Goal: Task Accomplishment & Management: Manage account settings

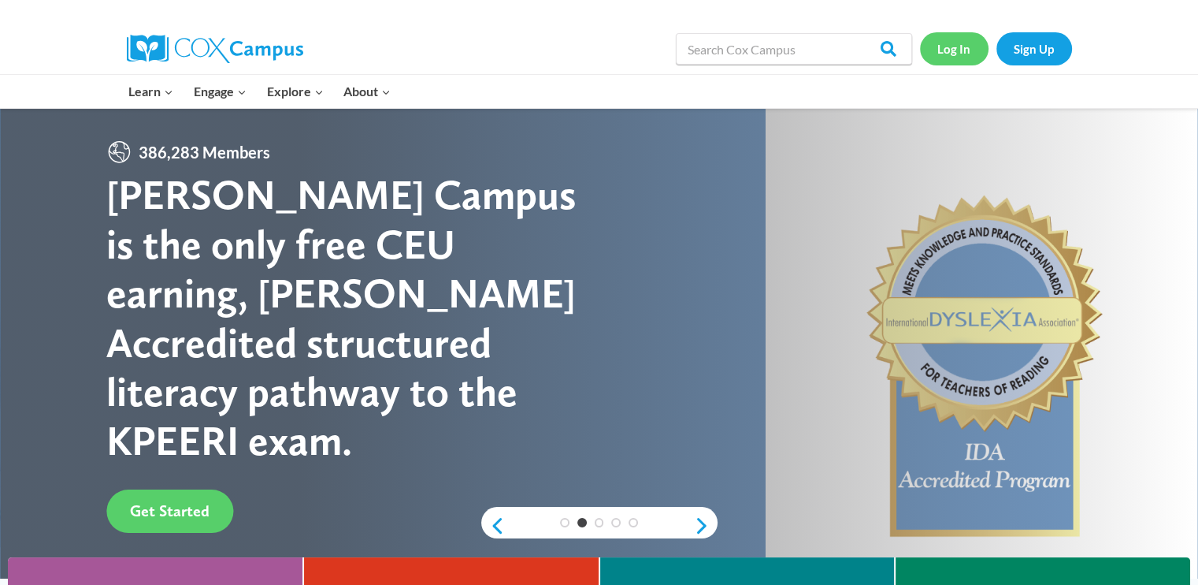
click at [949, 48] on link "Log In" at bounding box center [954, 48] width 69 height 32
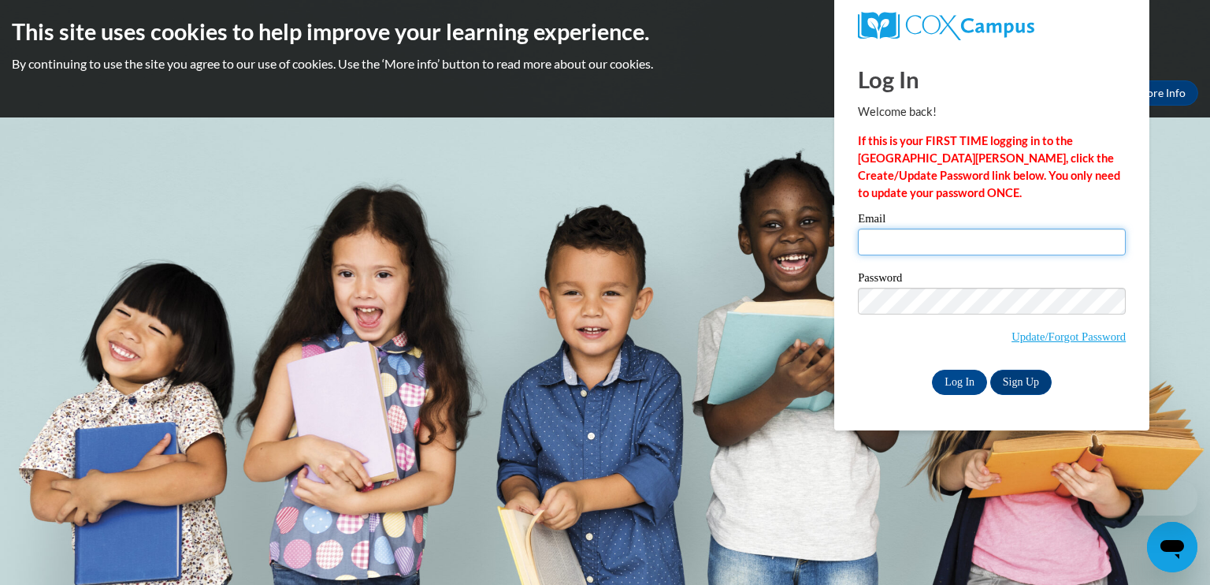
click at [889, 247] on input "Email" at bounding box center [992, 241] width 268 height 27
type input "wimberlytiffany@ymail.com"
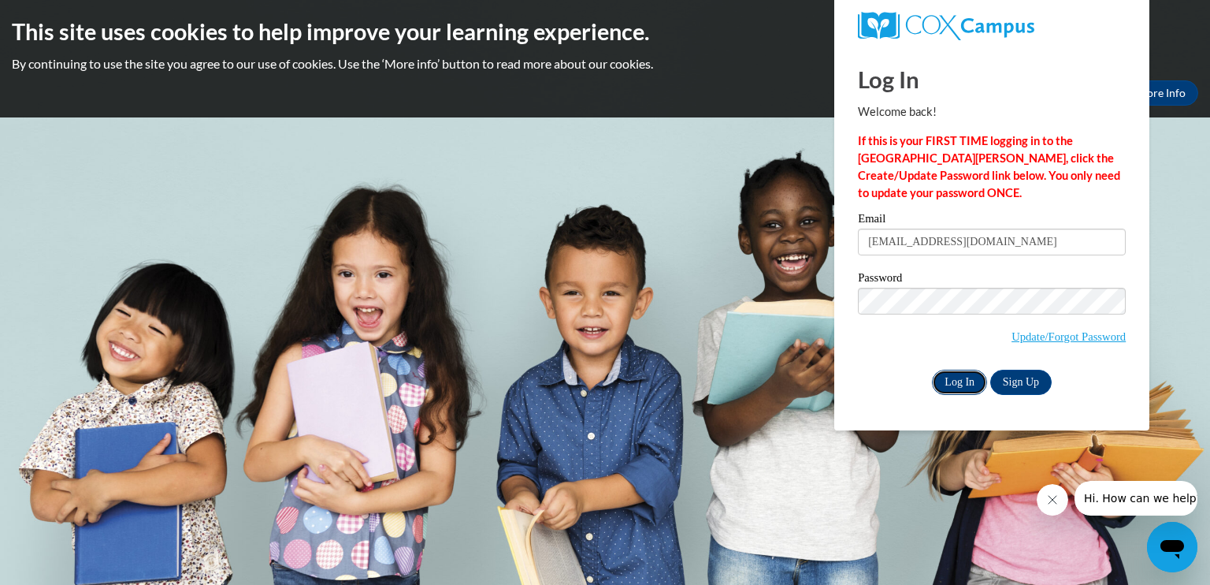
click at [966, 373] on input "Log In" at bounding box center [959, 381] width 55 height 25
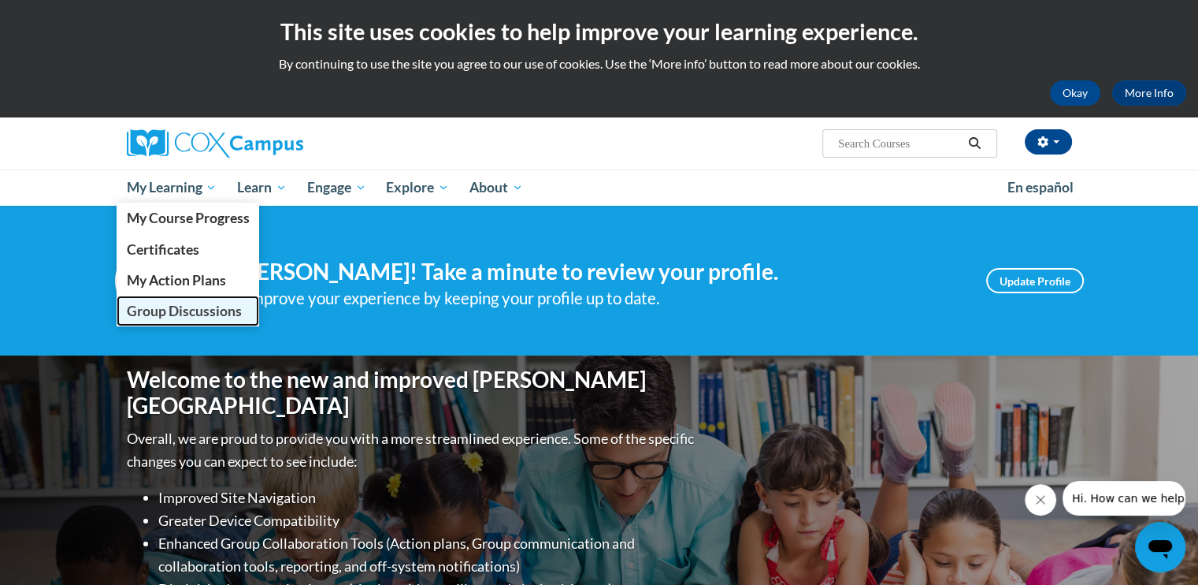
click at [176, 309] on span "Group Discussions" at bounding box center [183, 311] width 115 height 17
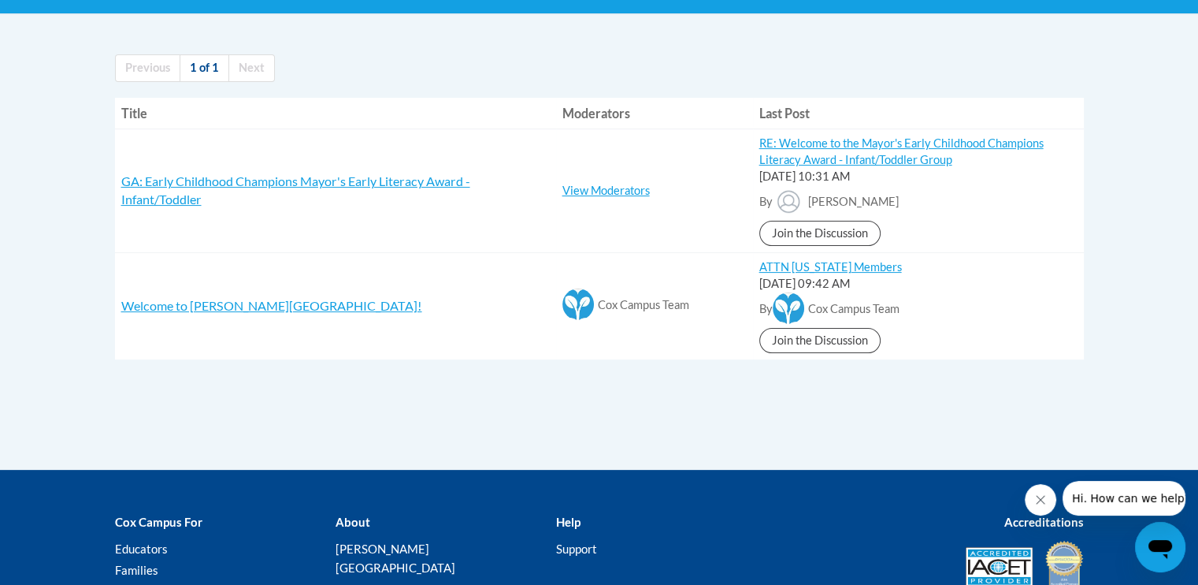
scroll to position [315, 0]
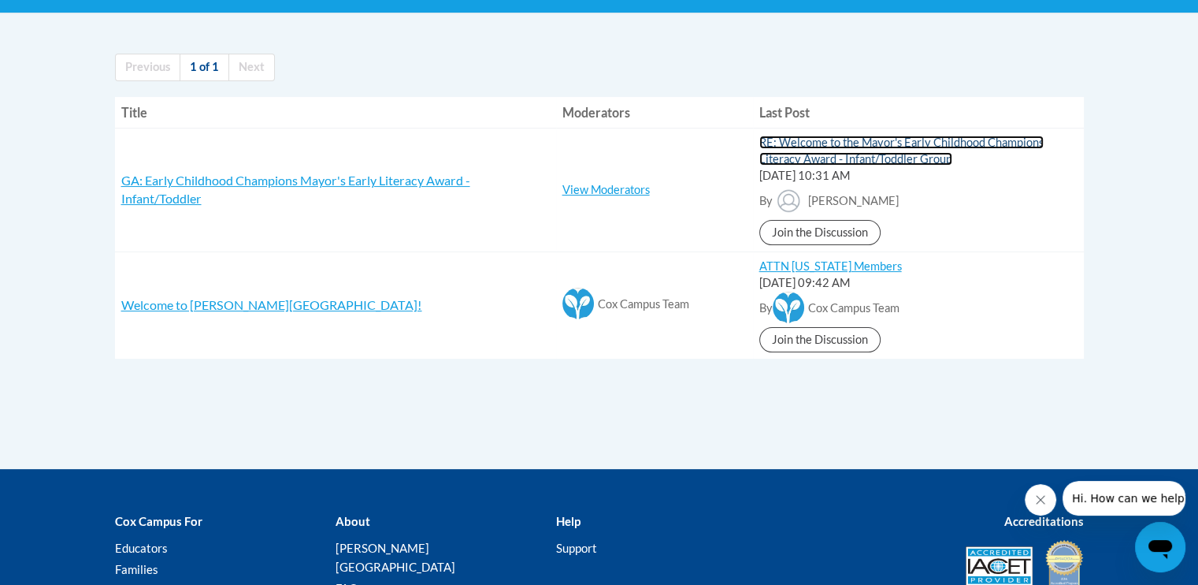
click at [822, 152] on link "RE: Welcome to the Mayor's Early Childhood Champions Literacy Award - Infant/To…" at bounding box center [901, 151] width 284 height 30
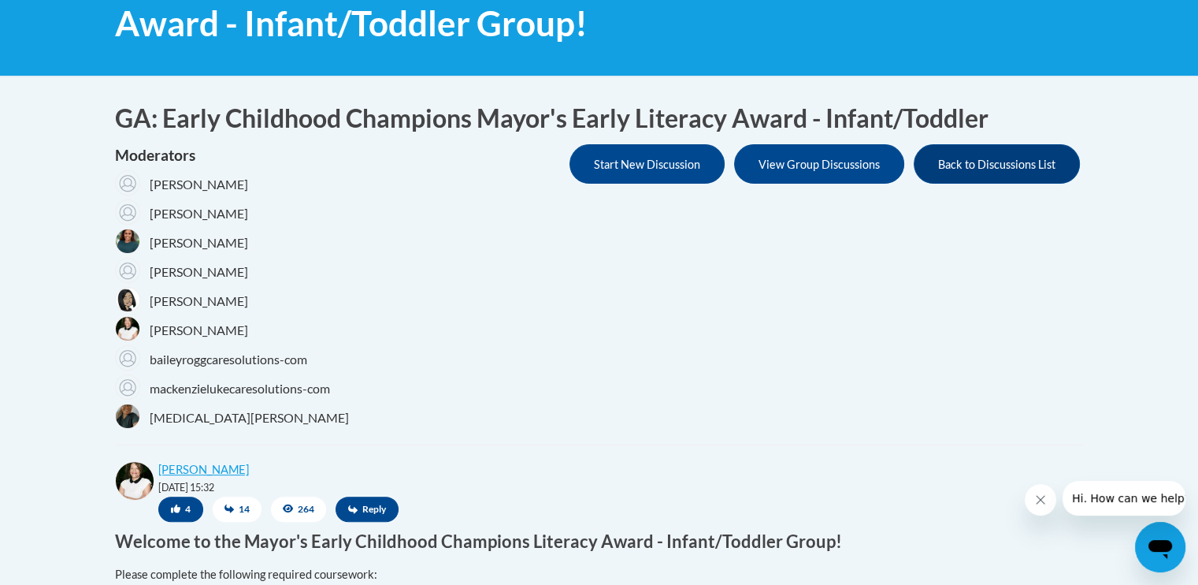
scroll to position [284, 0]
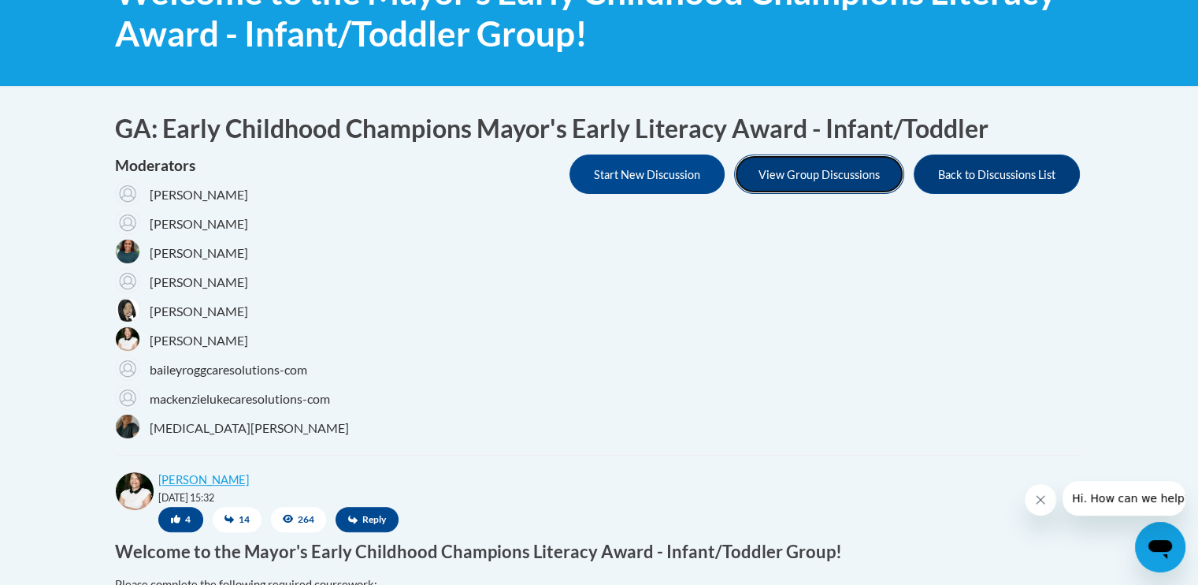
click at [815, 180] on button "View Group Discussions" at bounding box center [819, 173] width 170 height 39
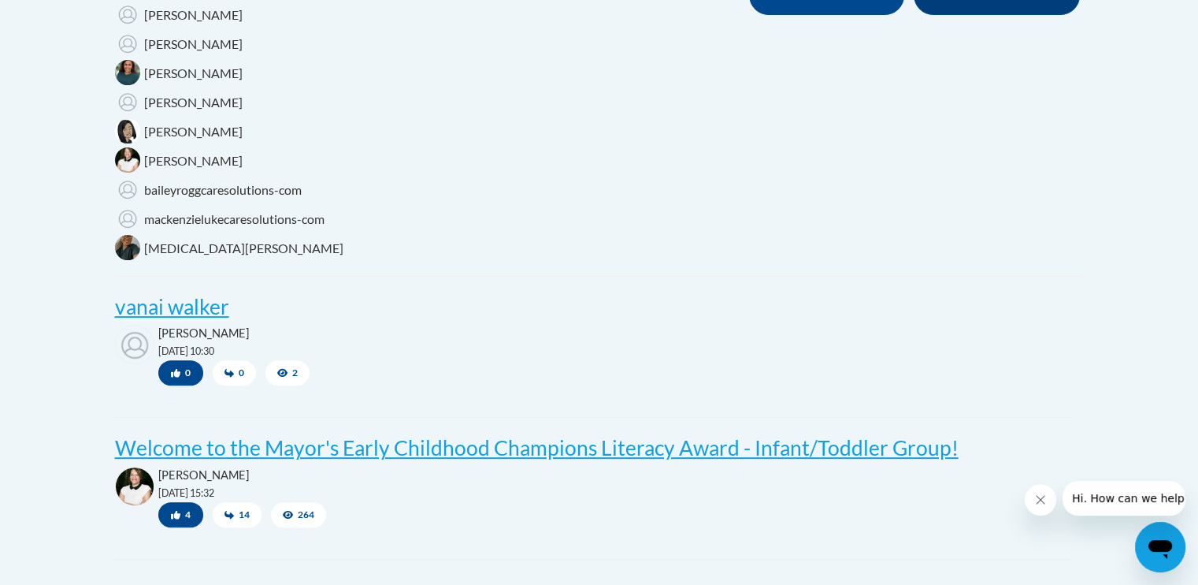
scroll to position [473, 0]
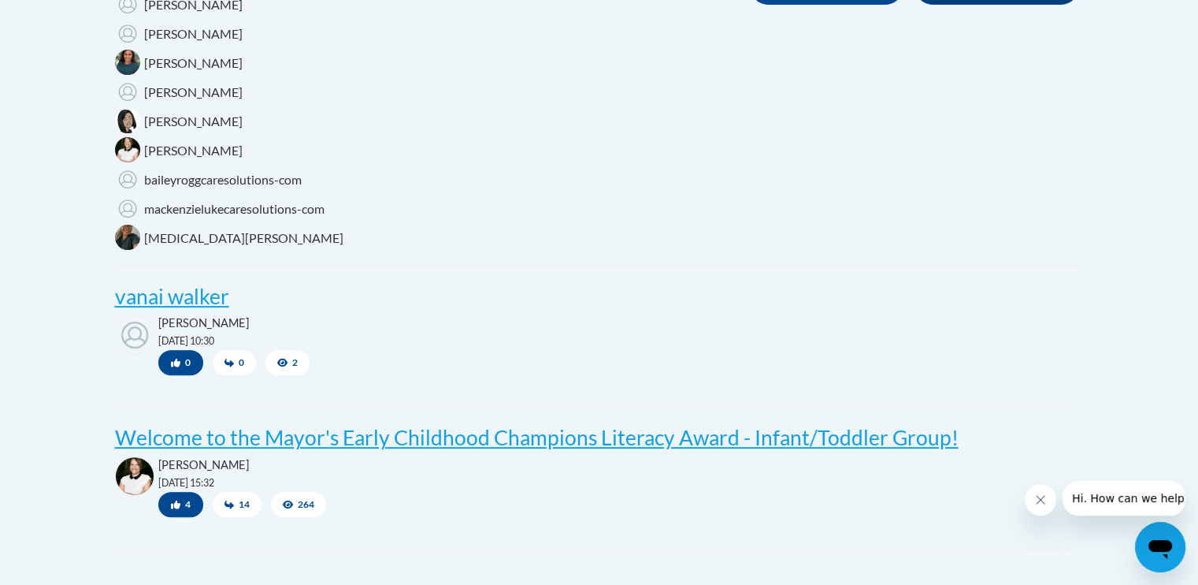
click at [281, 366] on icon at bounding box center [282, 362] width 11 height 9
click at [287, 358] on icon at bounding box center [282, 362] width 11 height 9
click at [180, 358] on button "0" at bounding box center [180, 362] width 45 height 25
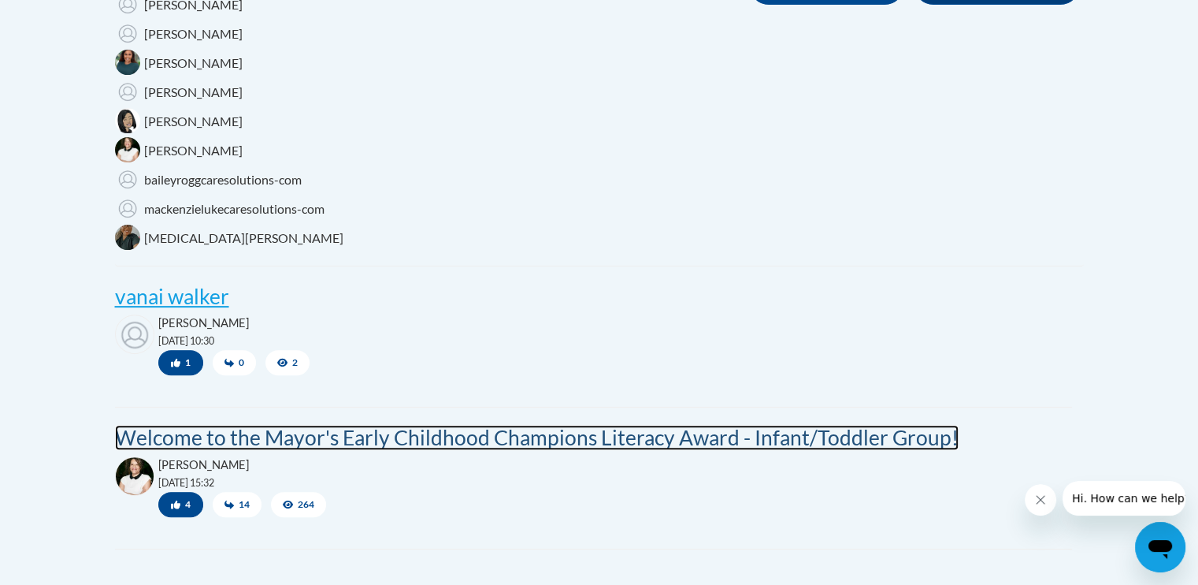
click at [241, 439] on post "Welcome to the Mayor's Early Childhood Champions Literacy Award - Infant/Toddle…" at bounding box center [537, 437] width 844 height 25
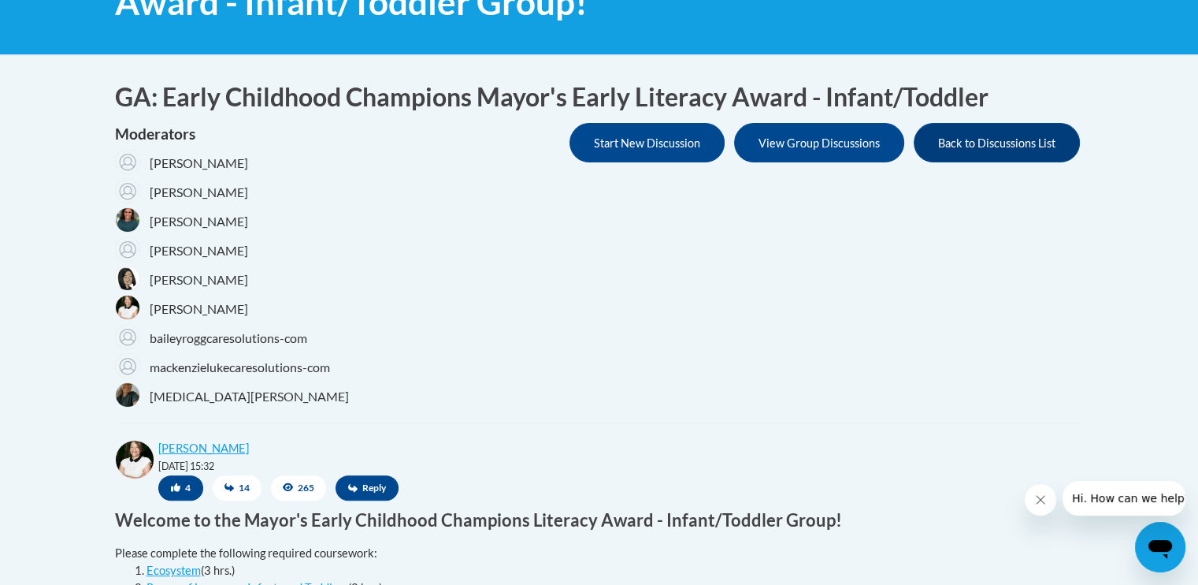
scroll to position [284, 0]
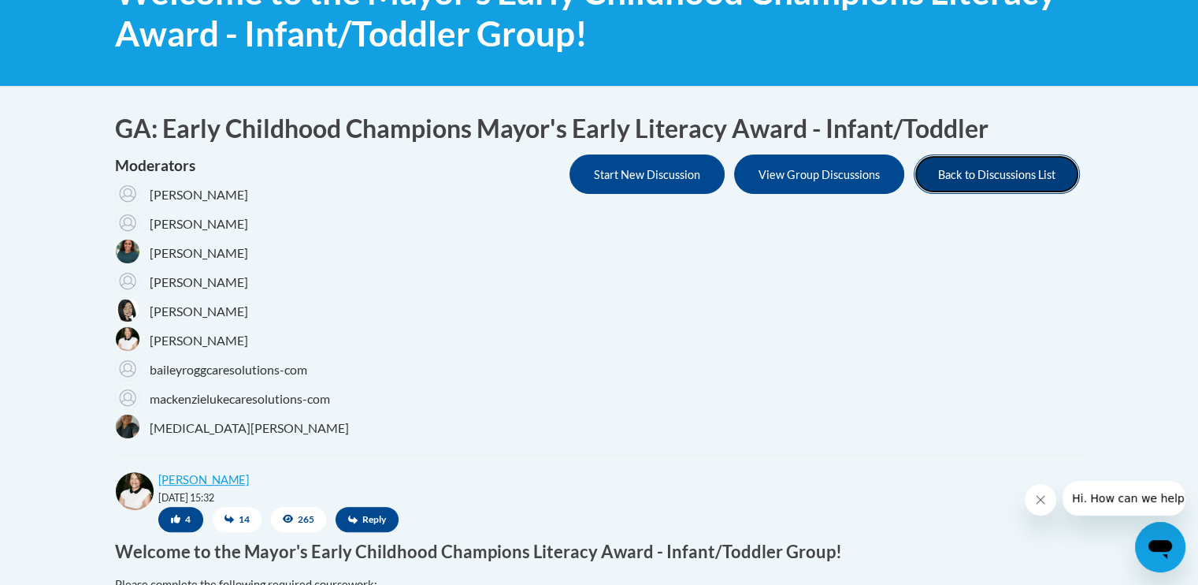
click at [995, 173] on button "Back to Discussions List" at bounding box center [997, 173] width 166 height 39
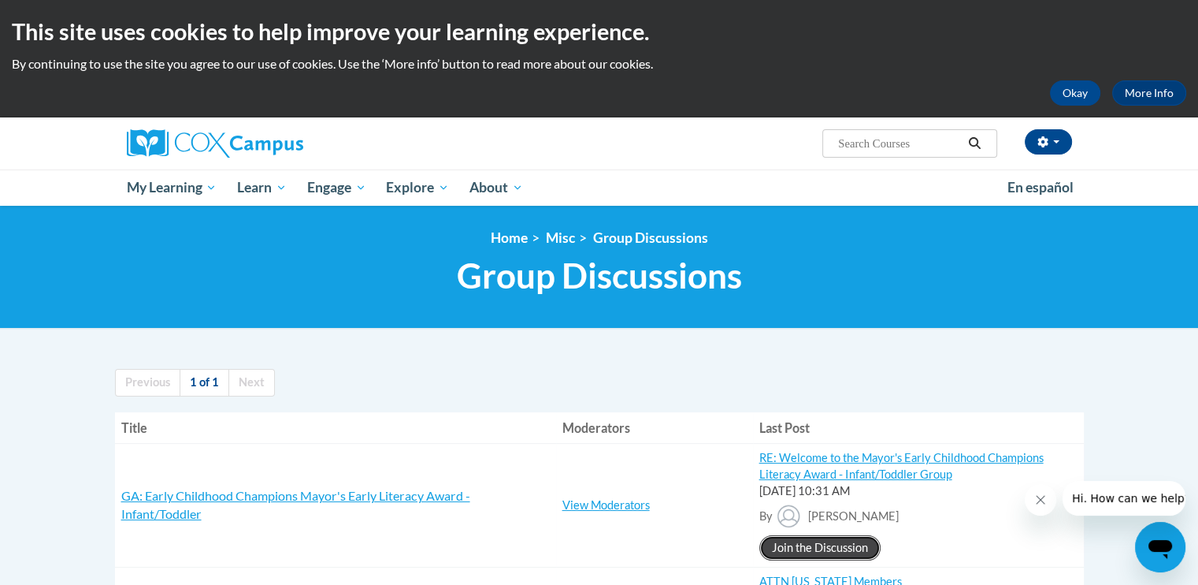
click at [820, 544] on link "Join the Discussion" at bounding box center [819, 547] width 121 height 25
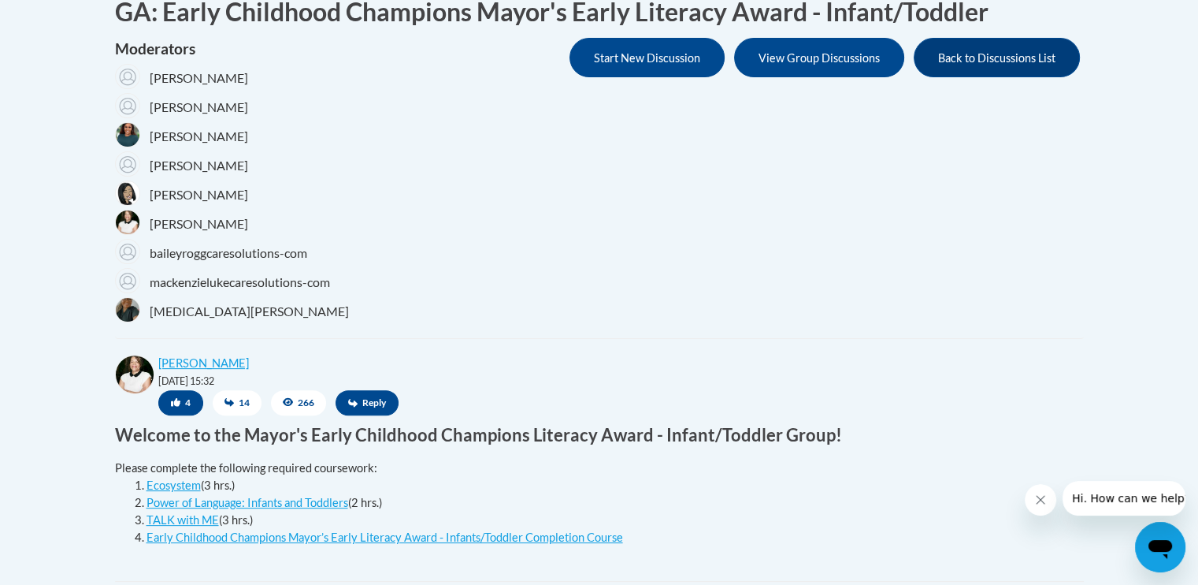
scroll to position [357, 0]
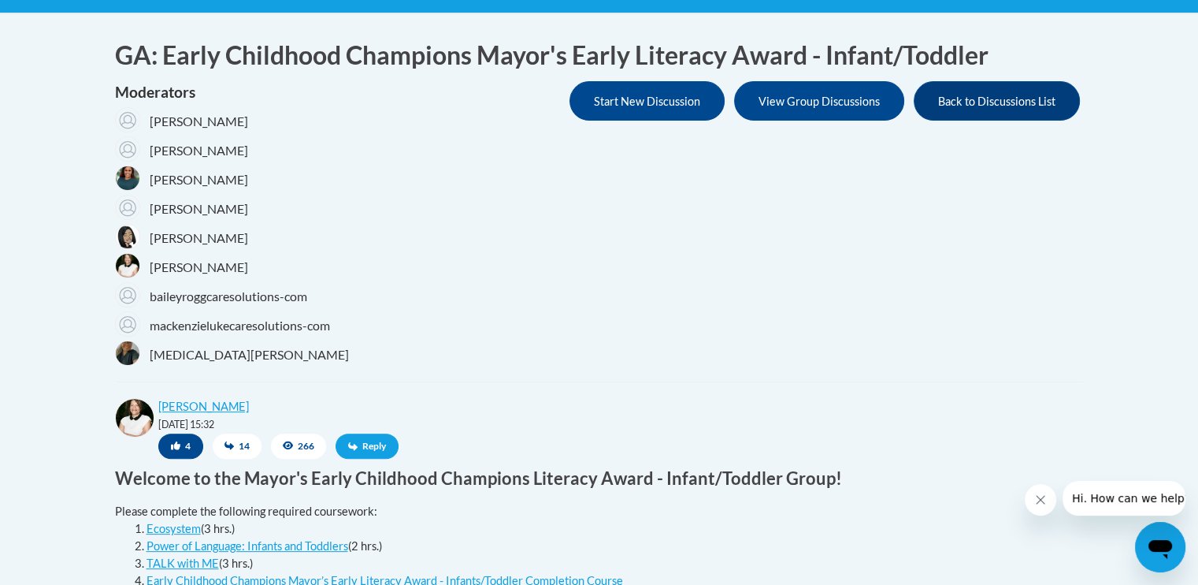
click at [359, 444] on span "Reply" at bounding box center [367, 445] width 63 height 25
click at [362, 444] on span "Reply" at bounding box center [367, 445] width 63 height 25
click at [187, 407] on link "[PERSON_NAME]" at bounding box center [203, 405] width 91 height 13
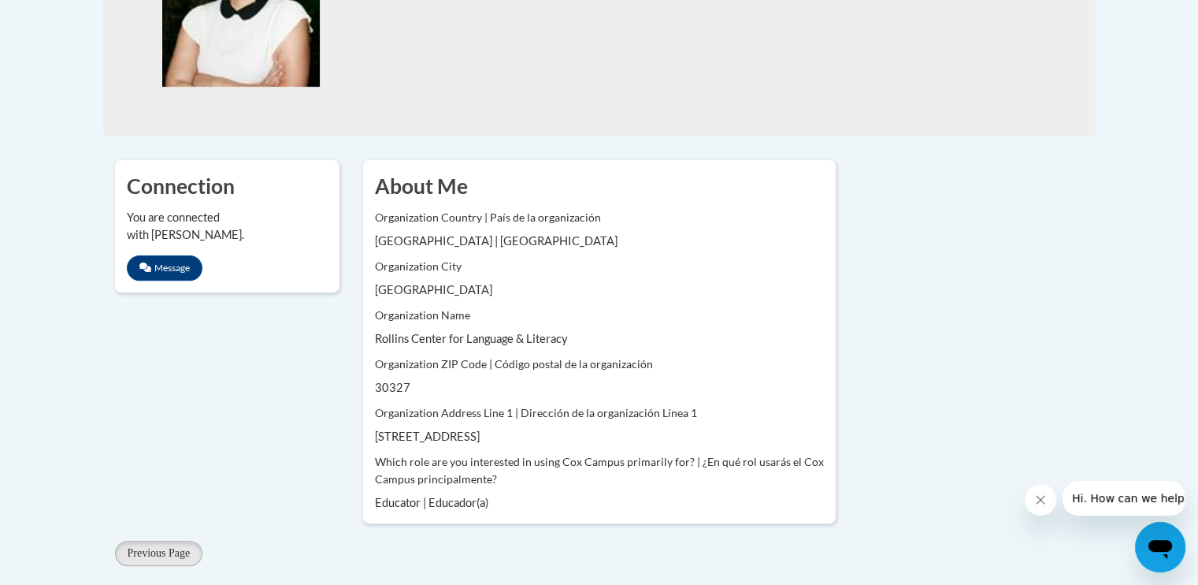
scroll to position [504, 0]
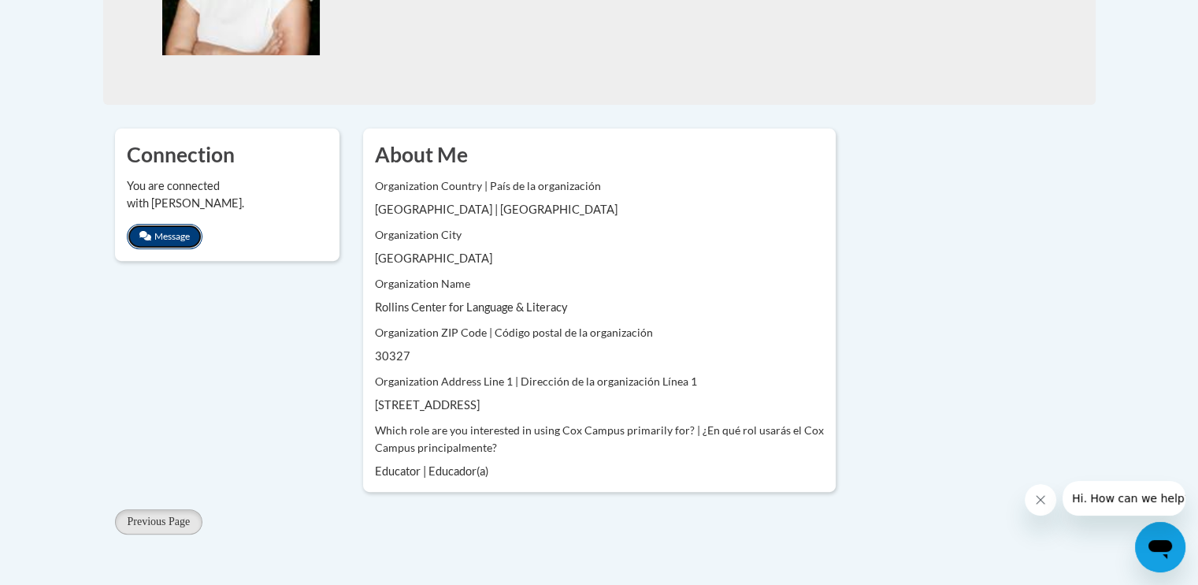
click at [183, 224] on button "Message" at bounding box center [165, 236] width 76 height 25
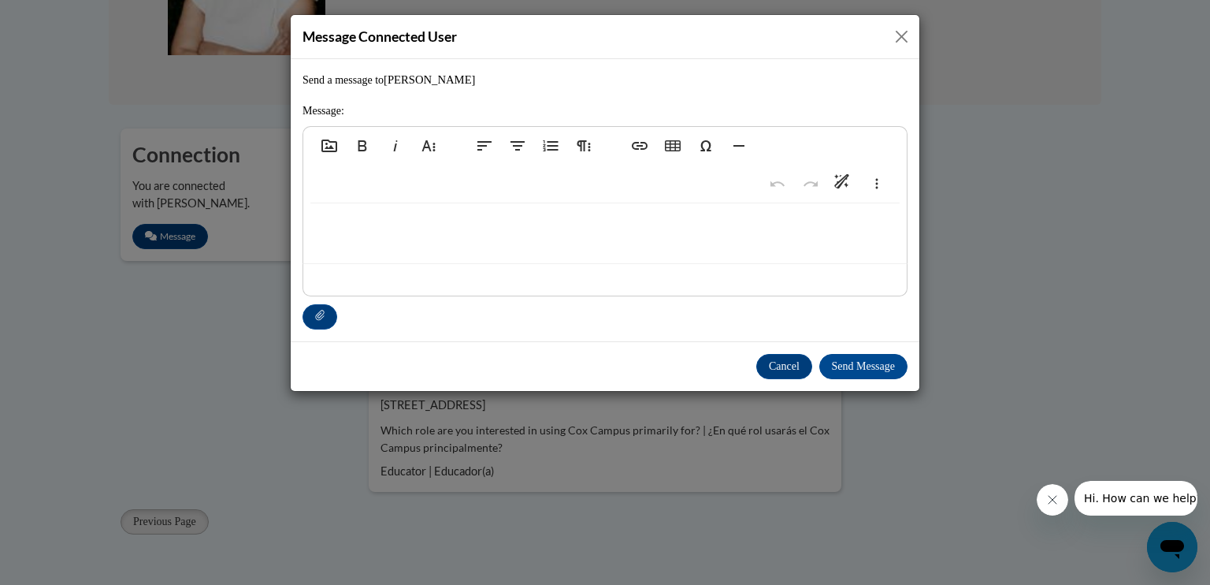
click at [332, 229] on p at bounding box center [605, 227] width 572 height 17
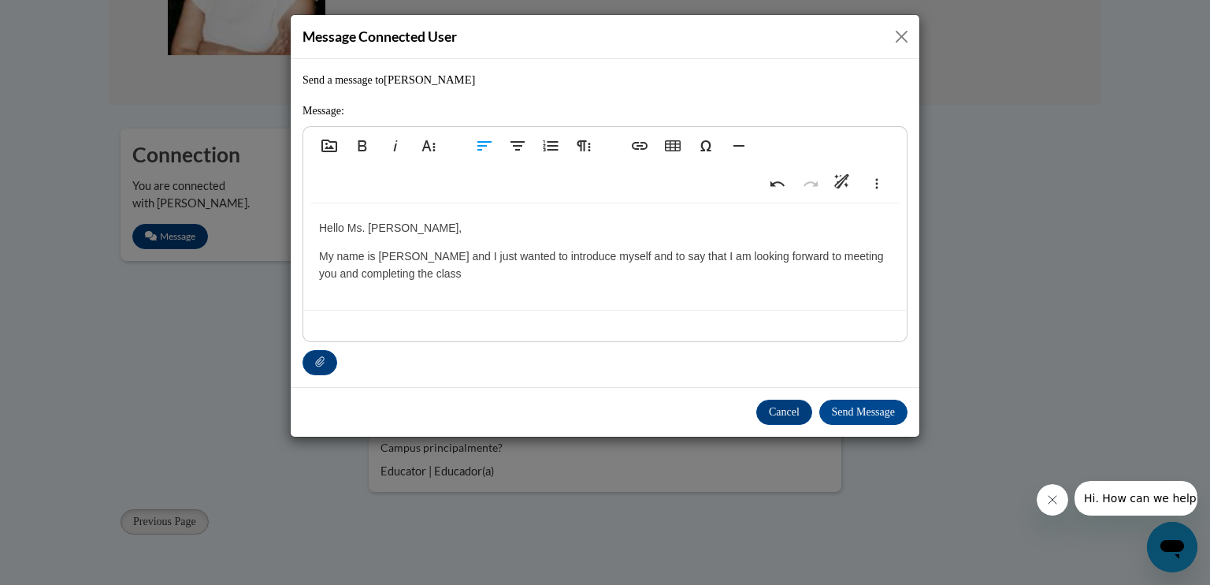
type textarea "<p>Hello Ms. Trina,</p><p>My name is Tiffany Wimberly and I just wanted to intr…"
click at [837, 409] on button "Send Message" at bounding box center [863, 411] width 89 height 25
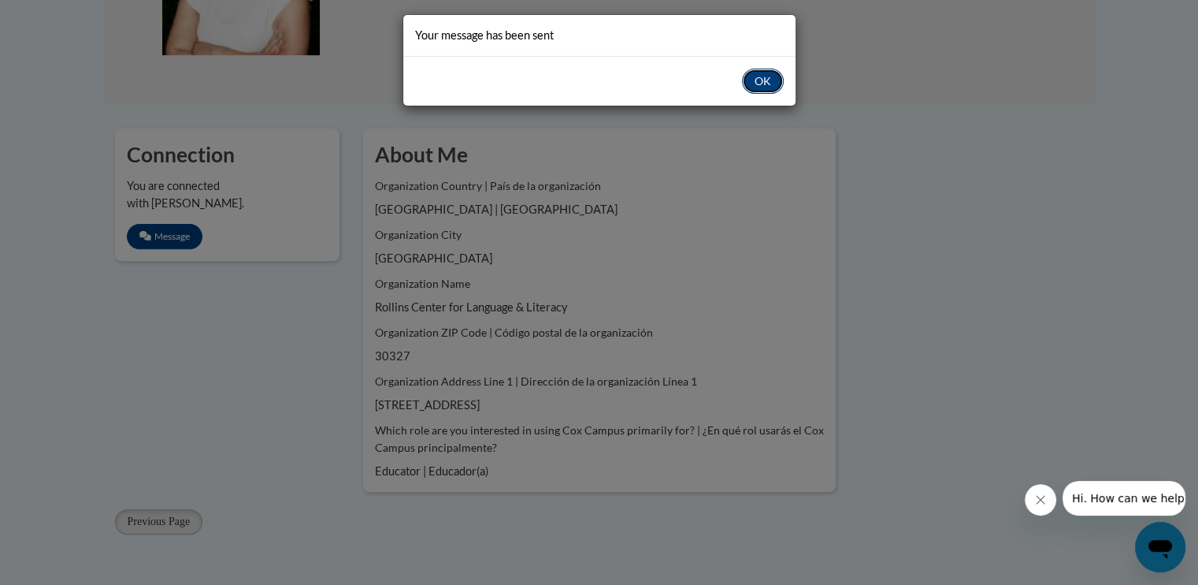
click at [756, 85] on button "OK" at bounding box center [763, 81] width 42 height 25
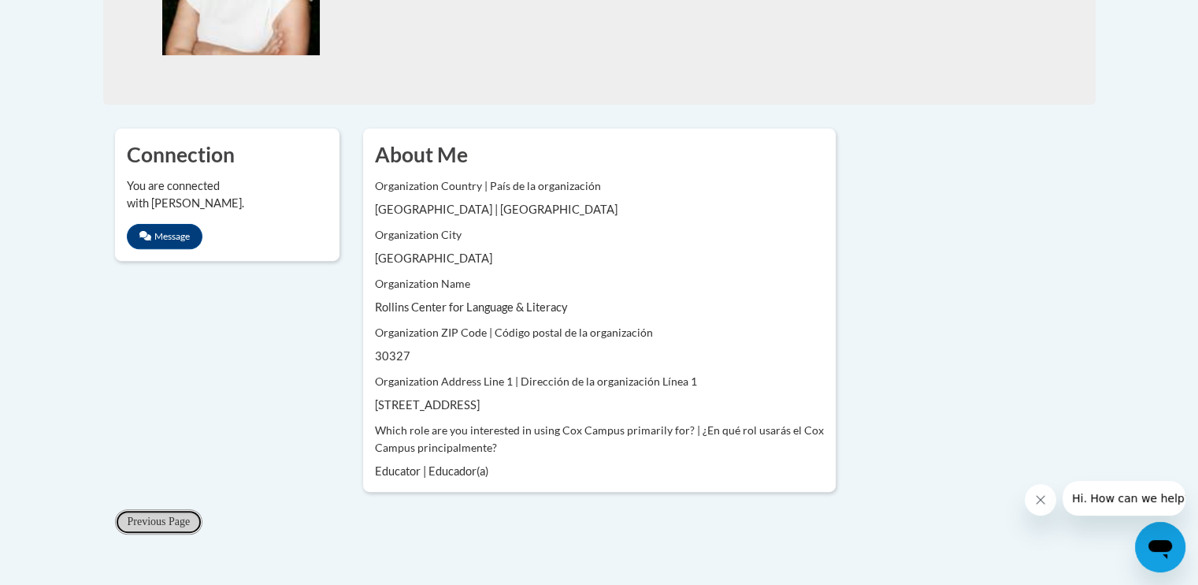
click at [182, 524] on span "Previous Page" at bounding box center [159, 521] width 63 height 12
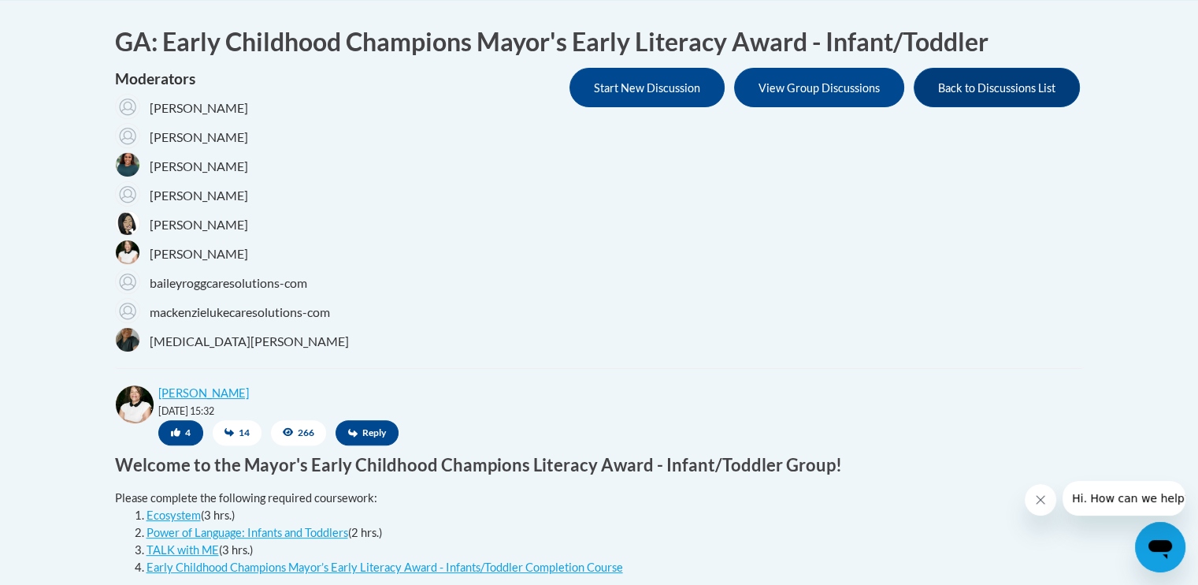
scroll to position [357, 0]
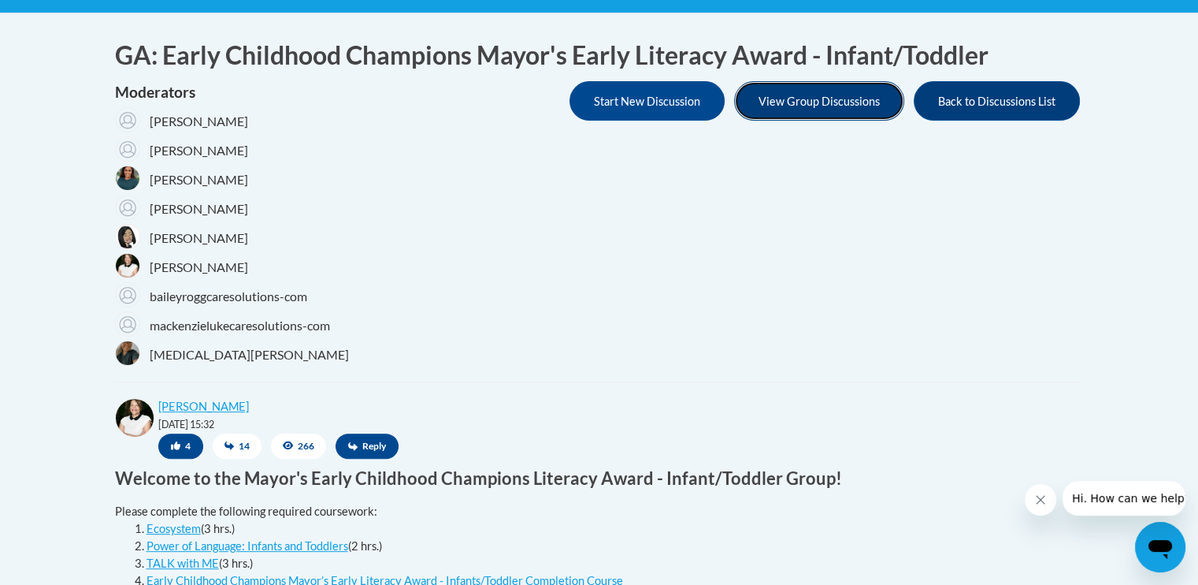
click at [838, 105] on button "View Group Discussions" at bounding box center [819, 100] width 170 height 39
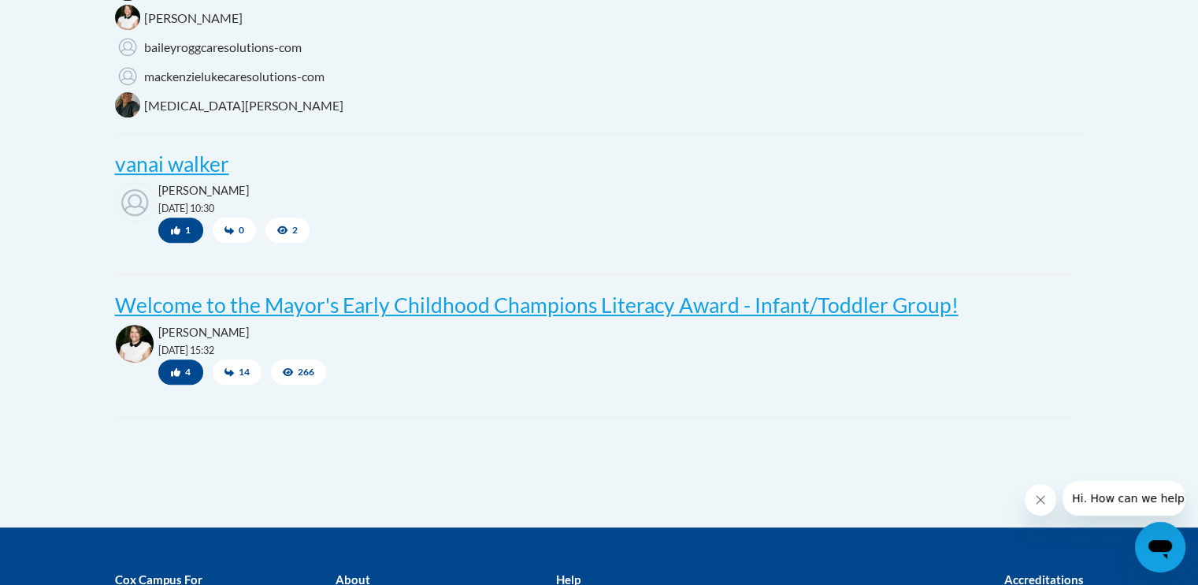
scroll to position [609, 0]
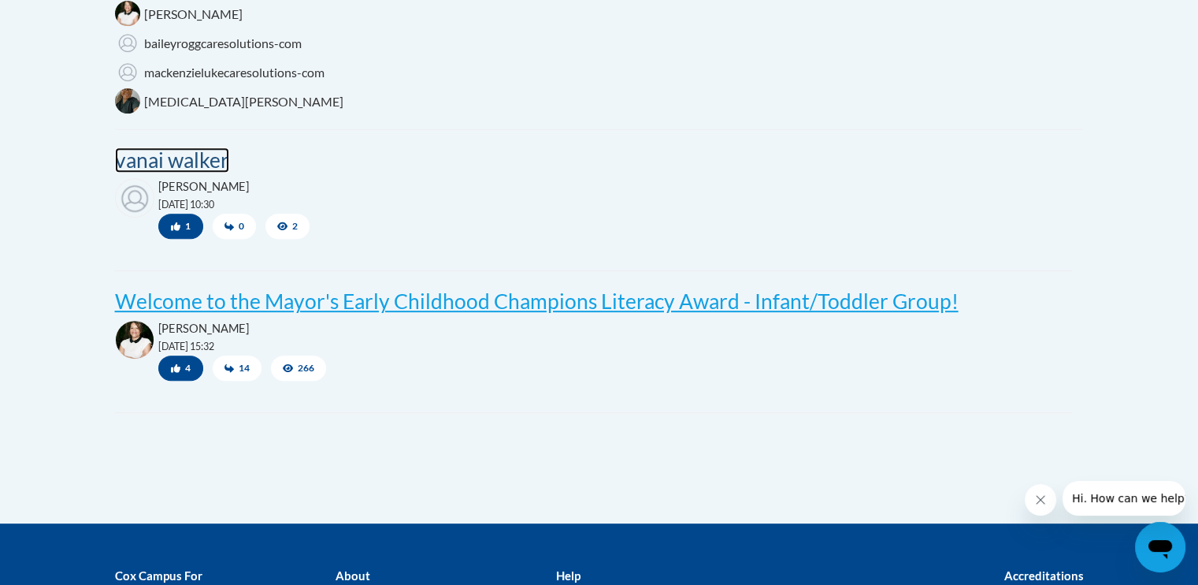
click at [186, 167] on post "vanai walker" at bounding box center [172, 159] width 114 height 25
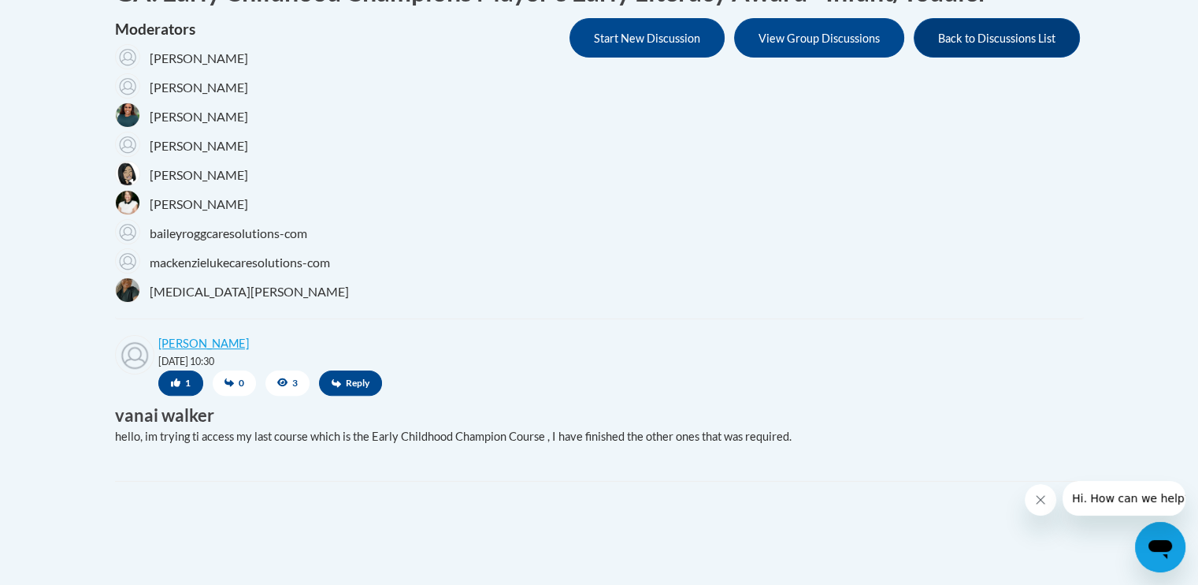
scroll to position [410, 0]
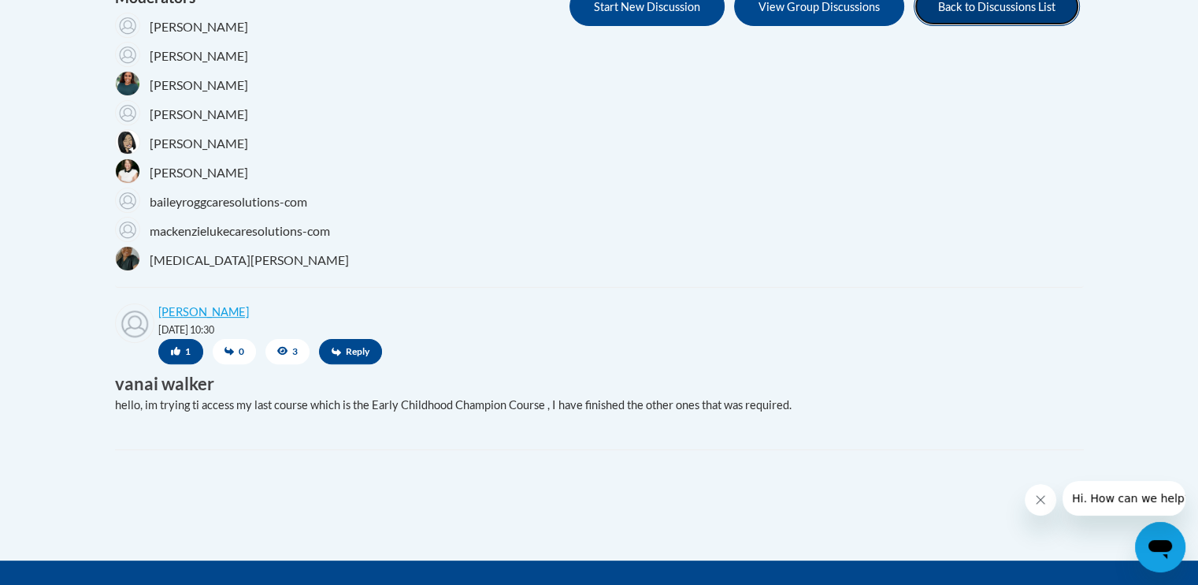
click at [949, 7] on button "Back to Discussions List" at bounding box center [997, 6] width 166 height 39
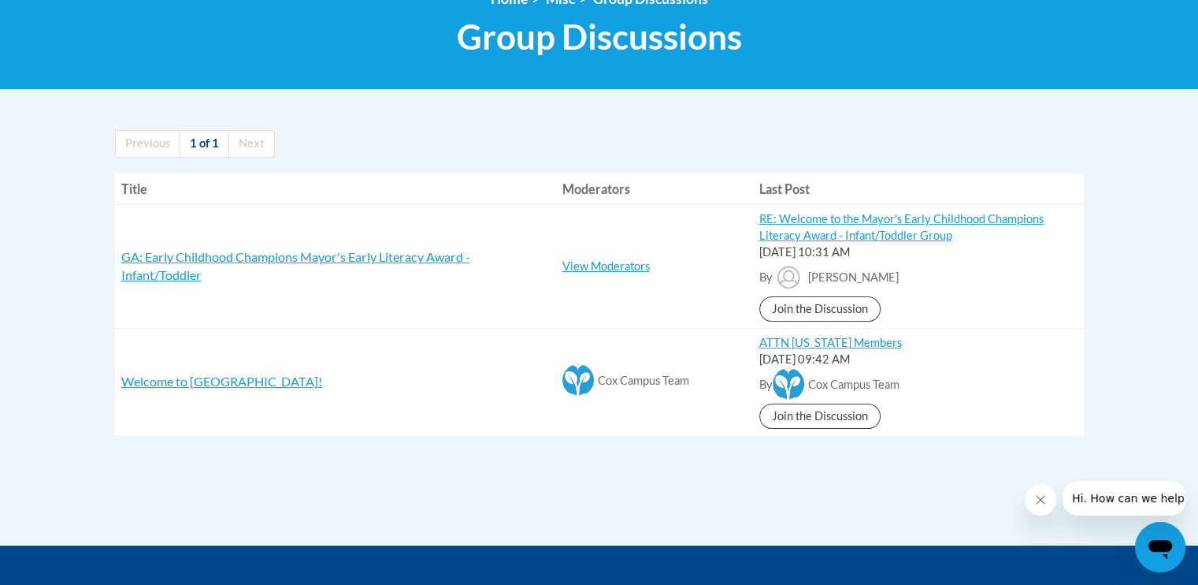
scroll to position [252, 0]
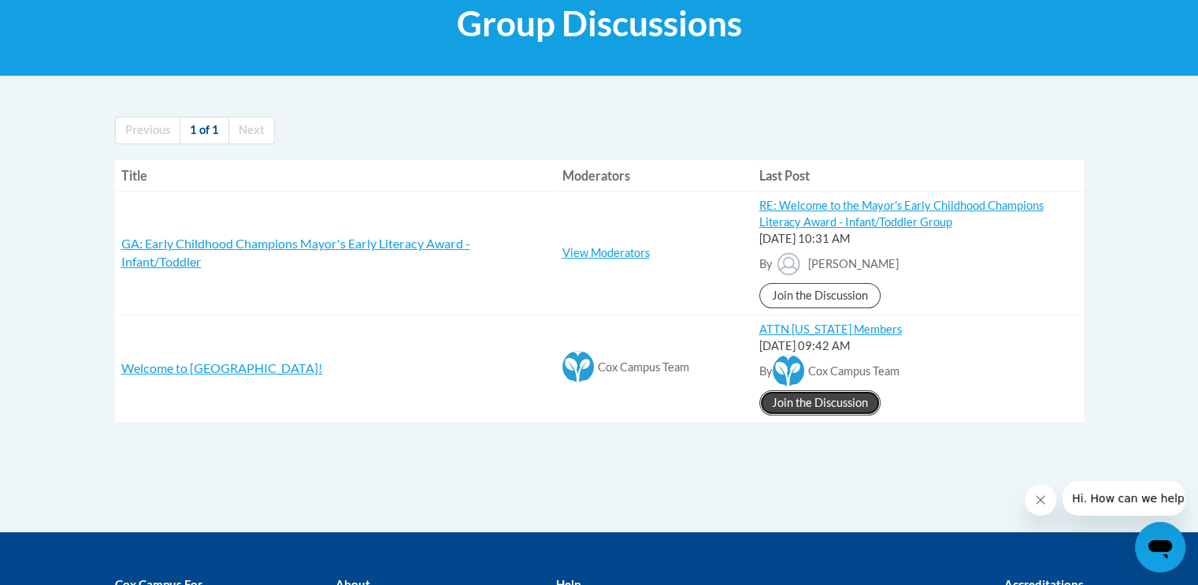
click at [788, 410] on link "Join the Discussion" at bounding box center [819, 402] width 121 height 25
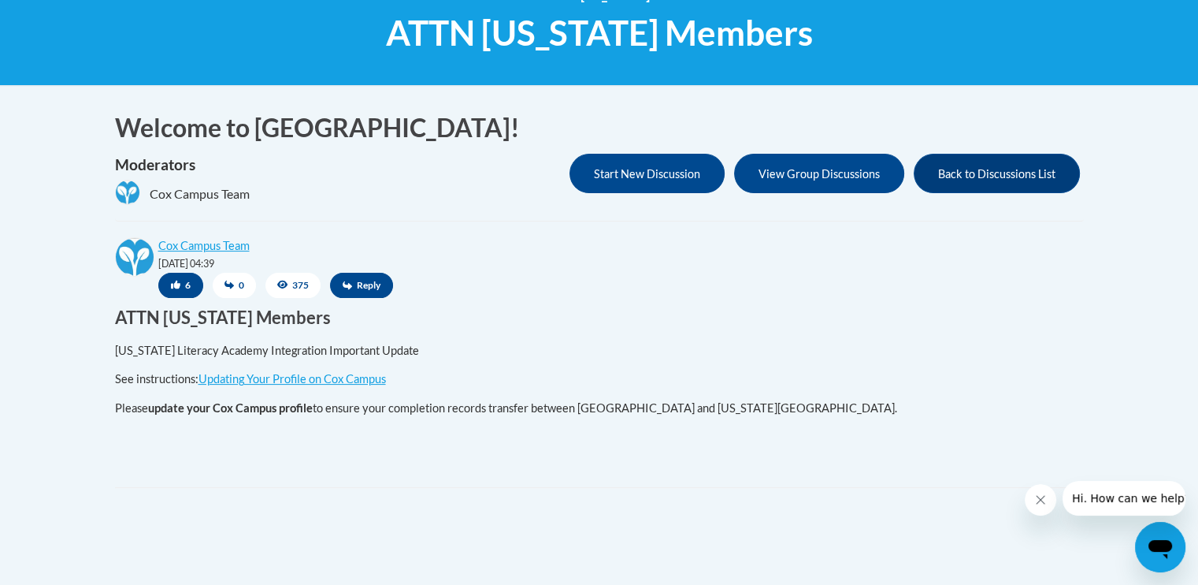
scroll to position [252, 0]
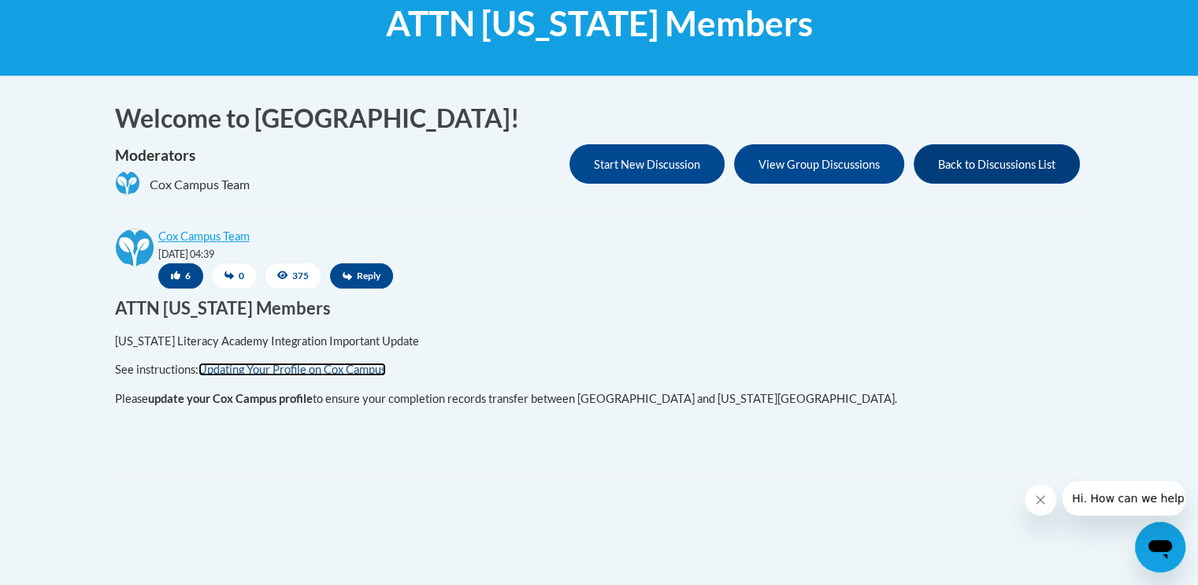
click at [273, 366] on link "Updating Your Profile on Cox Campus" at bounding box center [292, 368] width 187 height 13
click at [249, 402] on b "update your Cox Campus profile" at bounding box center [230, 398] width 165 height 13
click at [251, 397] on b "update your Cox Campus profile" at bounding box center [230, 398] width 165 height 13
click at [501, 313] on h3 "ATTN Georgia Members" at bounding box center [593, 308] width 957 height 24
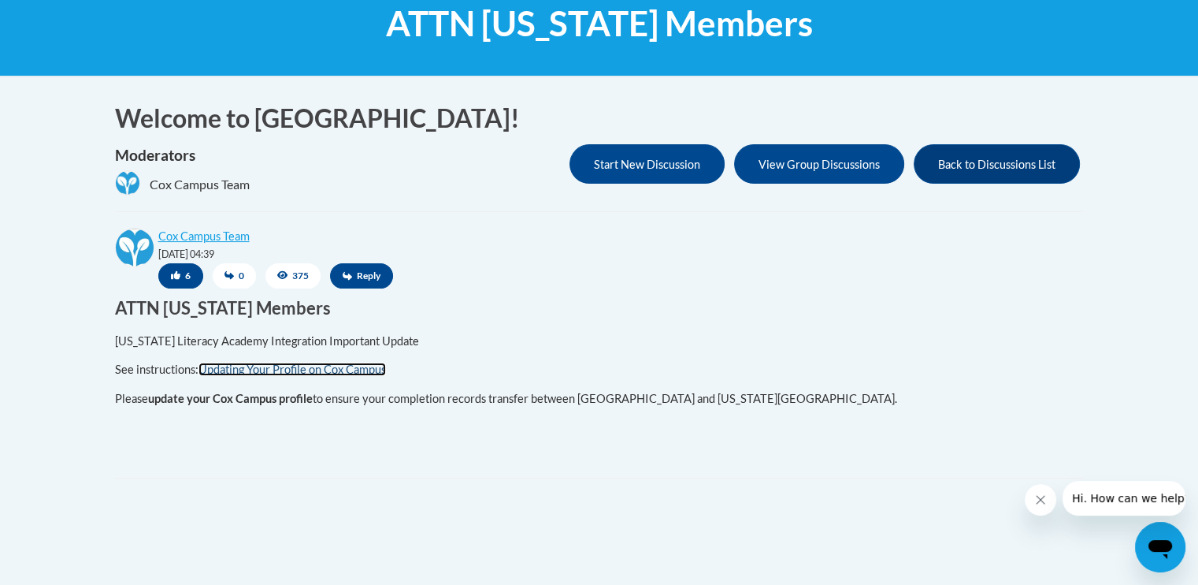
click at [359, 371] on link "Updating Your Profile on Cox Campus" at bounding box center [292, 368] width 187 height 13
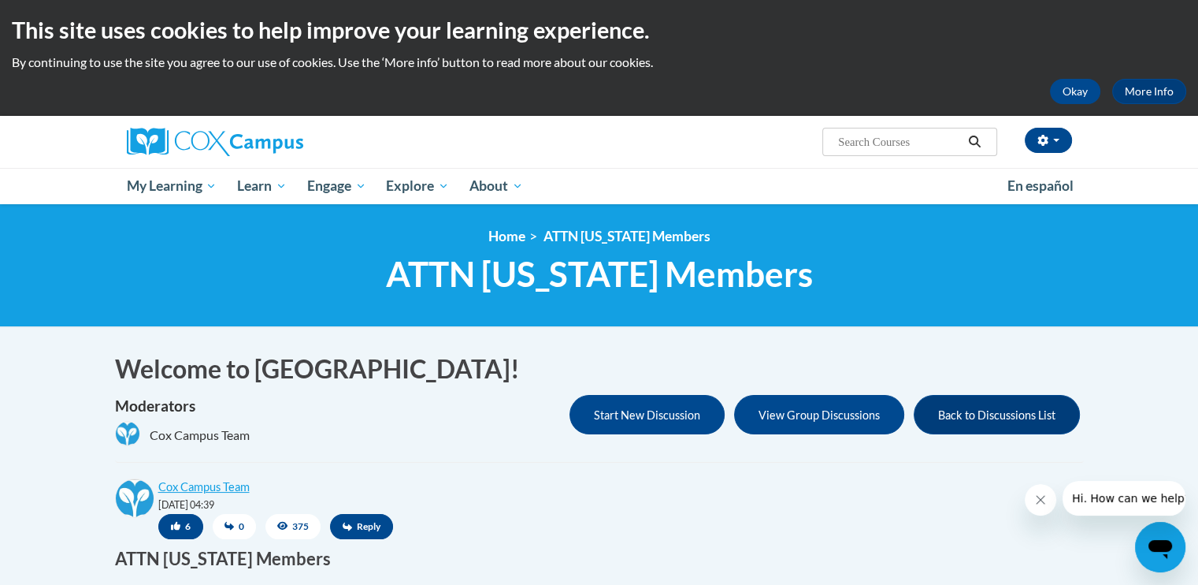
scroll to position [0, 0]
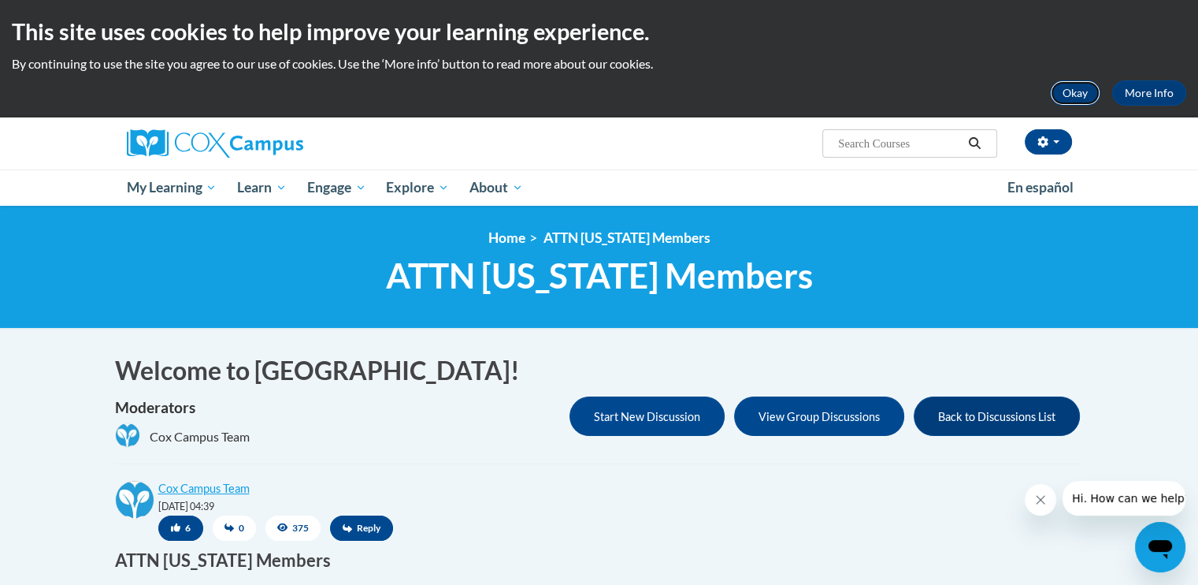
click at [1080, 92] on button "Okay" at bounding box center [1075, 92] width 50 height 25
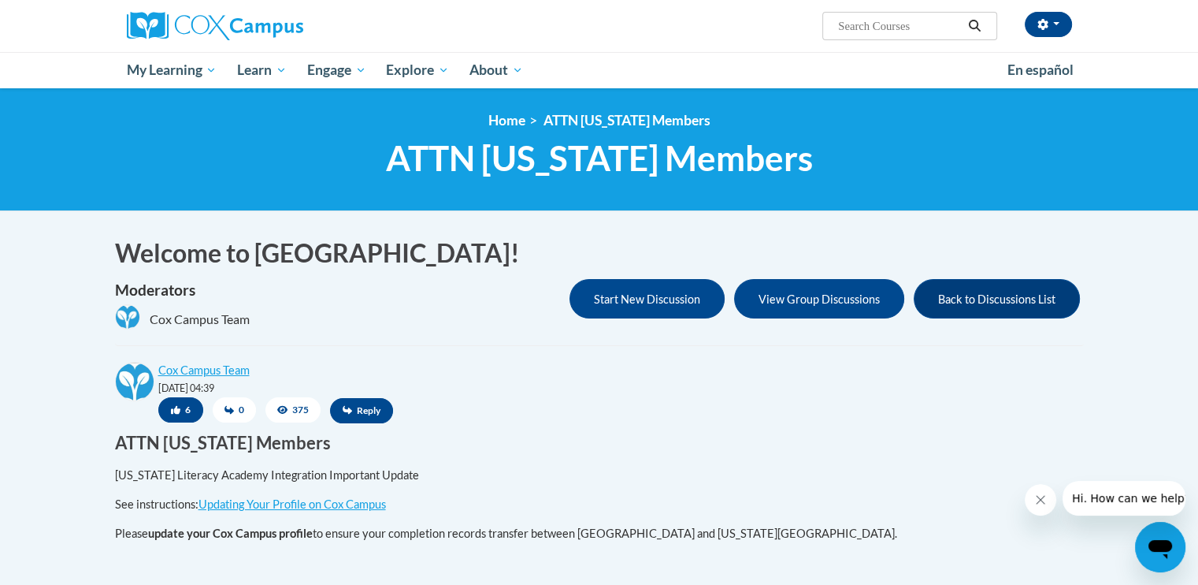
click at [911, 27] on input "Search..." at bounding box center [900, 26] width 126 height 19
type input "cox campus"
click at [975, 24] on icon "Search" at bounding box center [974, 26] width 14 height 12
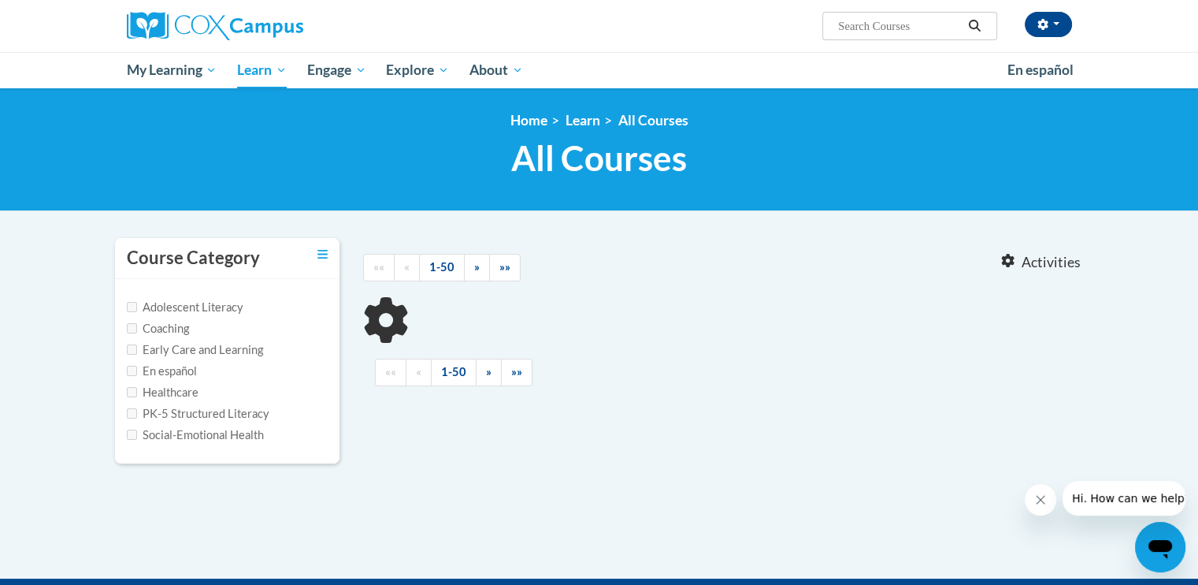
type input "cox campus"
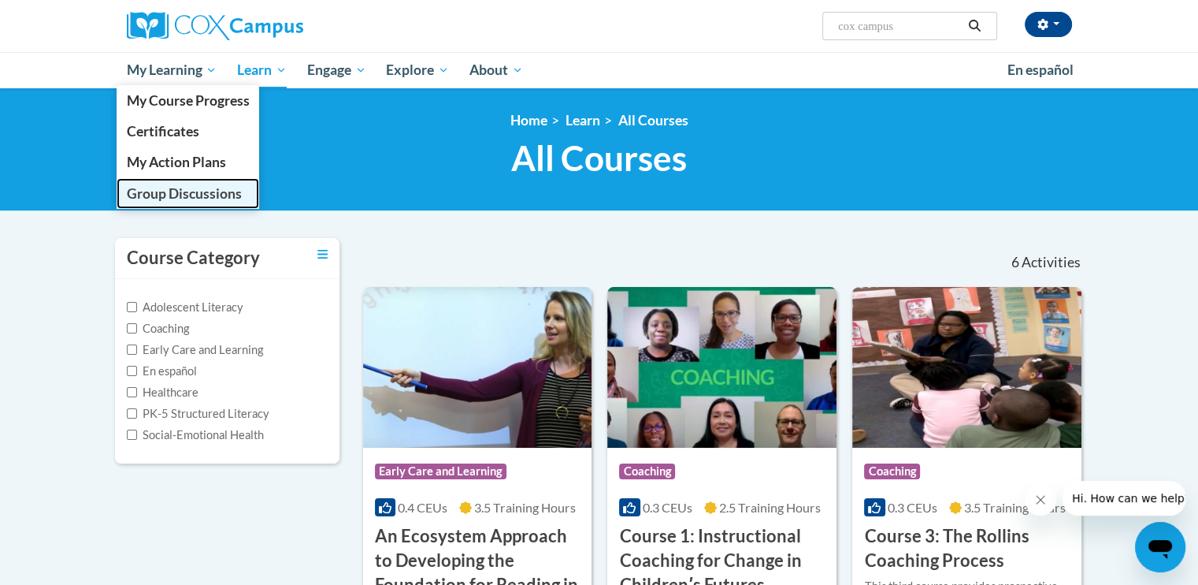
click at [189, 193] on span "Group Discussions" at bounding box center [183, 193] width 115 height 17
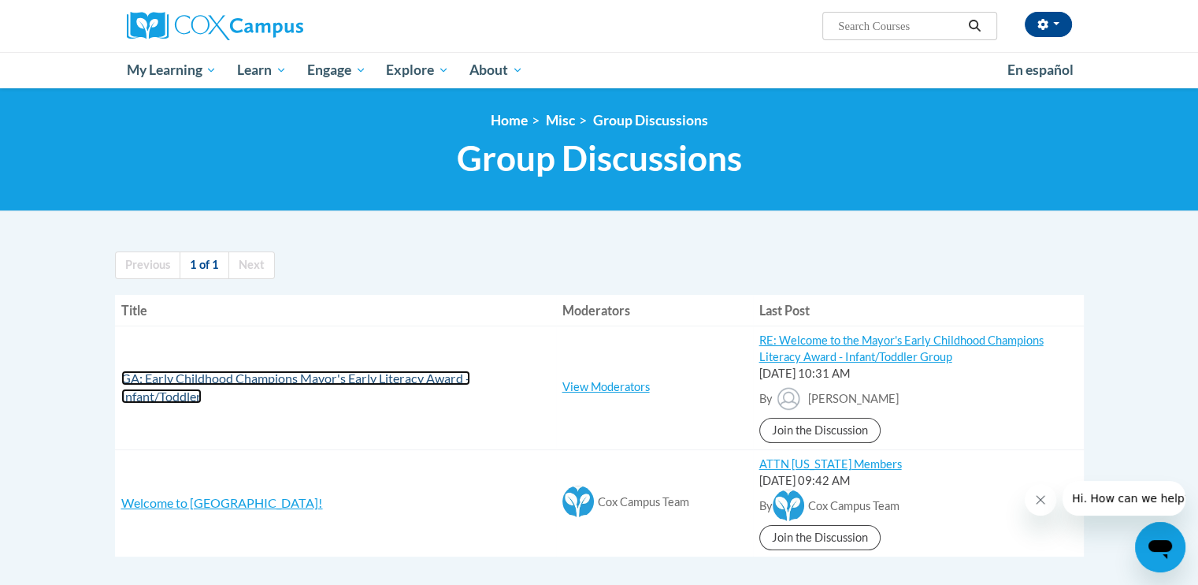
click at [242, 379] on span "GA: Early Childhood Champions Mayor's Early Literacy Award - Infant/Toddler" at bounding box center [295, 386] width 349 height 33
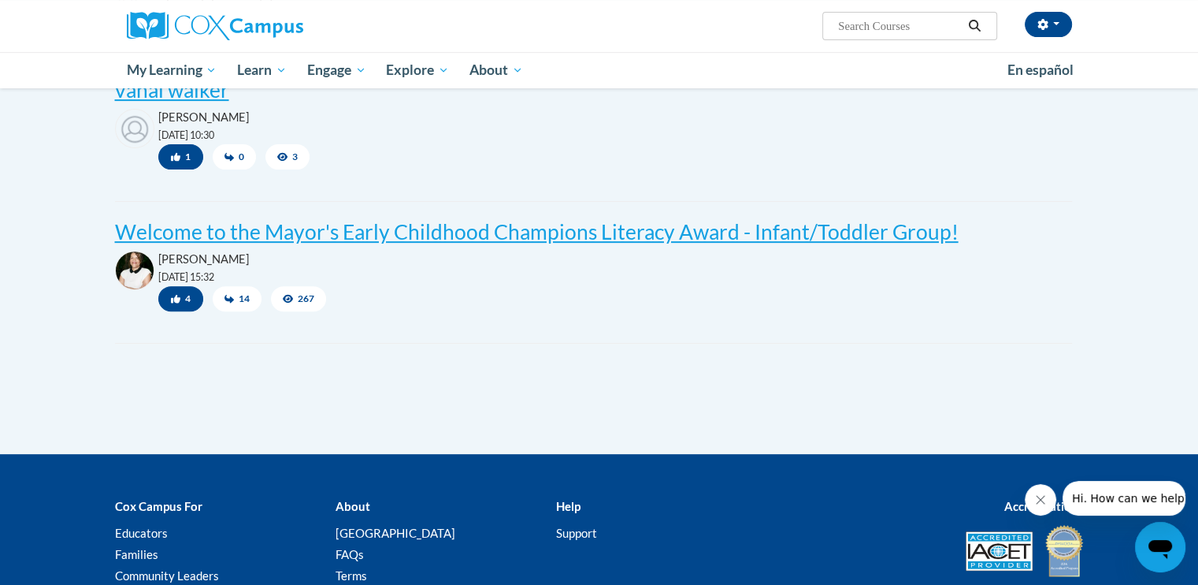
scroll to position [567, 0]
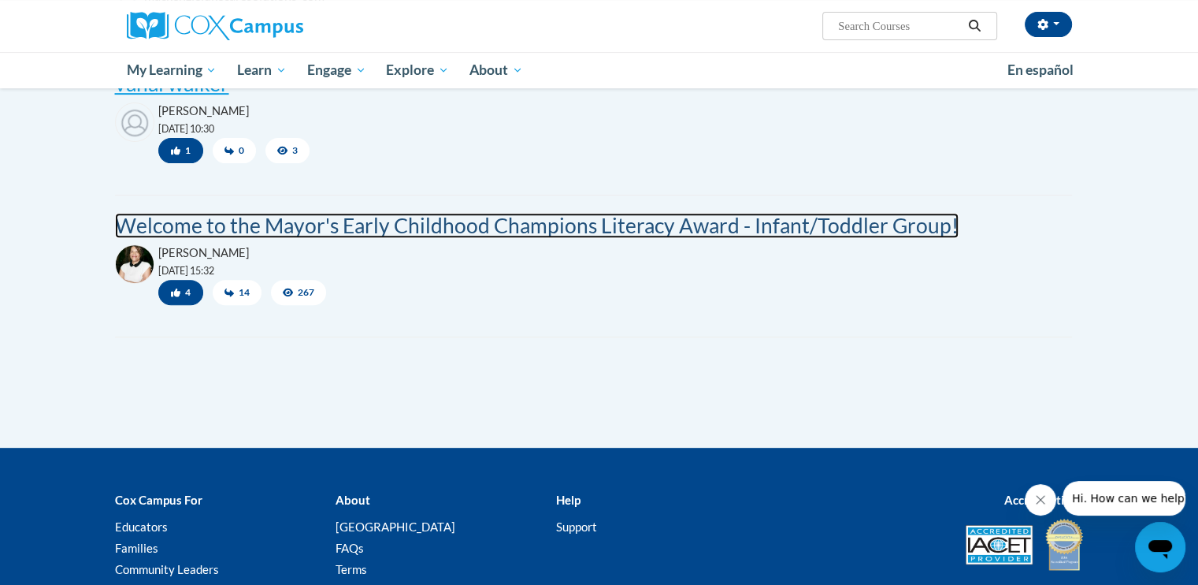
click at [286, 222] on post "Welcome to the Mayor's Early Childhood Champions Literacy Award - Infant/Toddle…" at bounding box center [537, 225] width 844 height 25
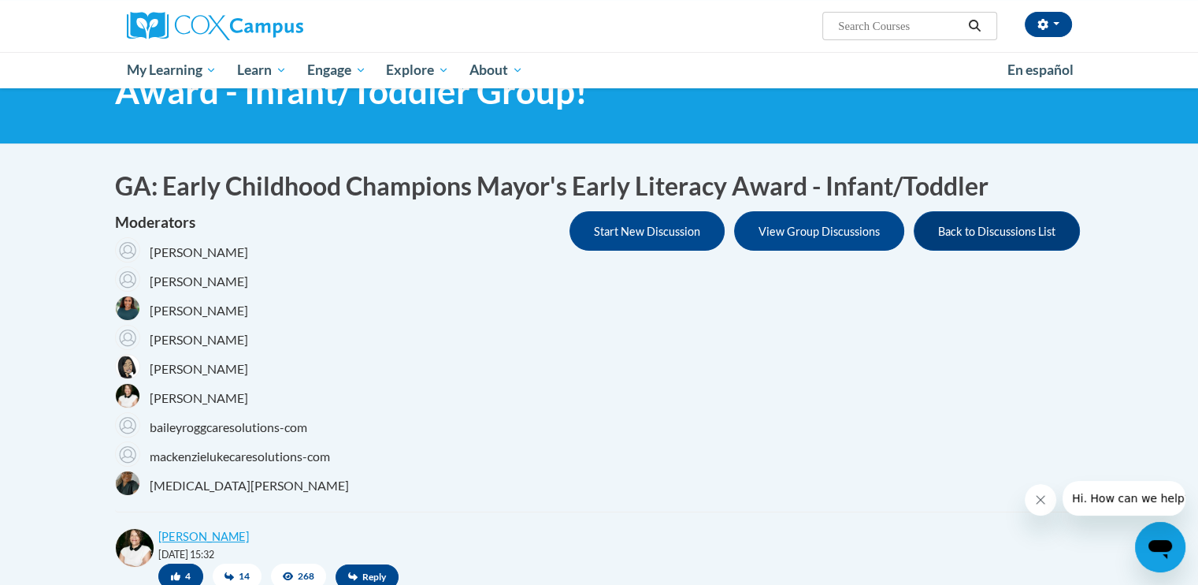
scroll to position [95, 0]
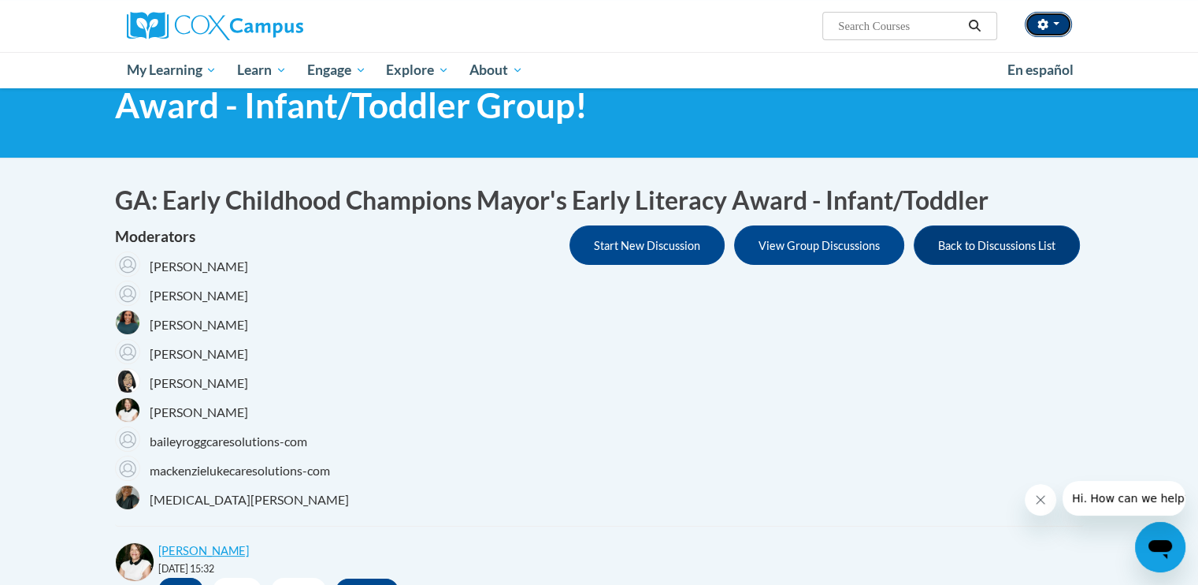
click at [1056, 24] on span "button" at bounding box center [1056, 23] width 6 height 3
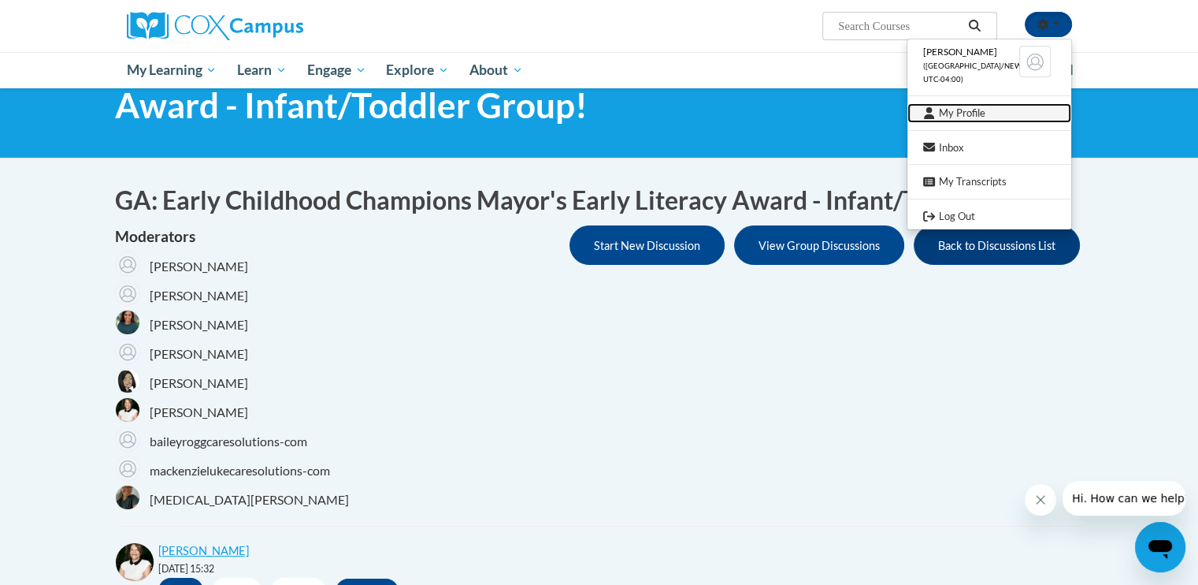
click at [977, 114] on link "My Profile" at bounding box center [990, 113] width 164 height 20
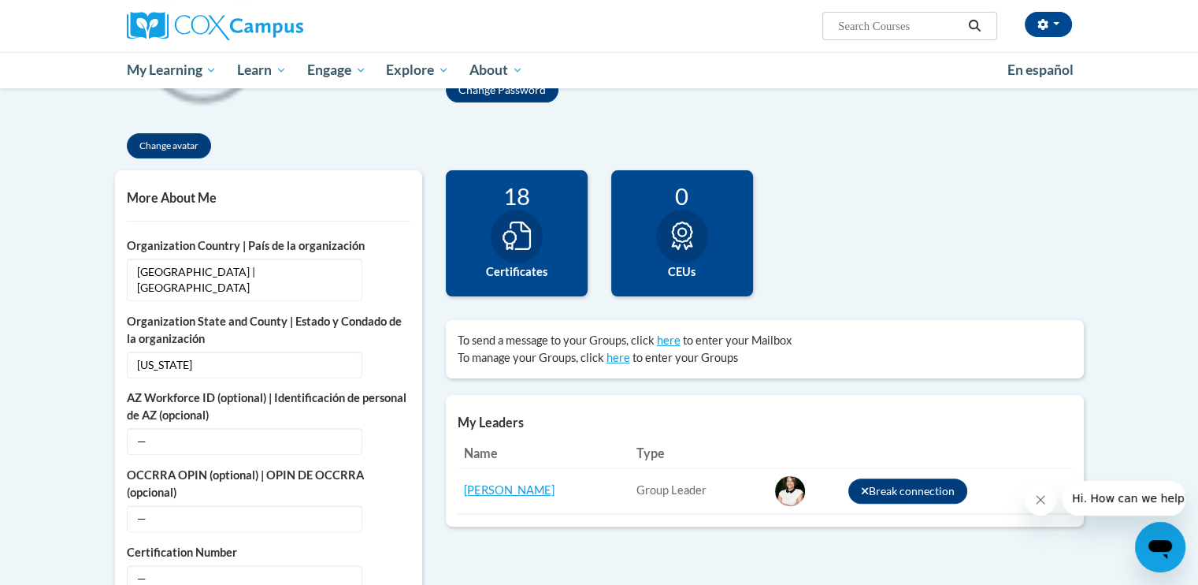
scroll to position [284, 0]
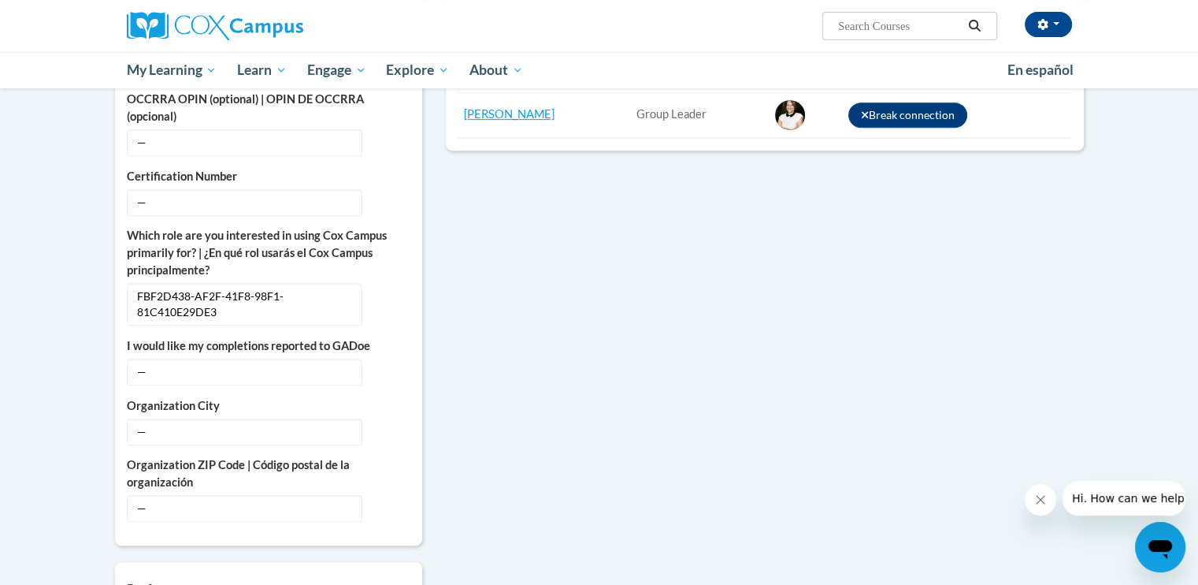
scroll to position [662, 0]
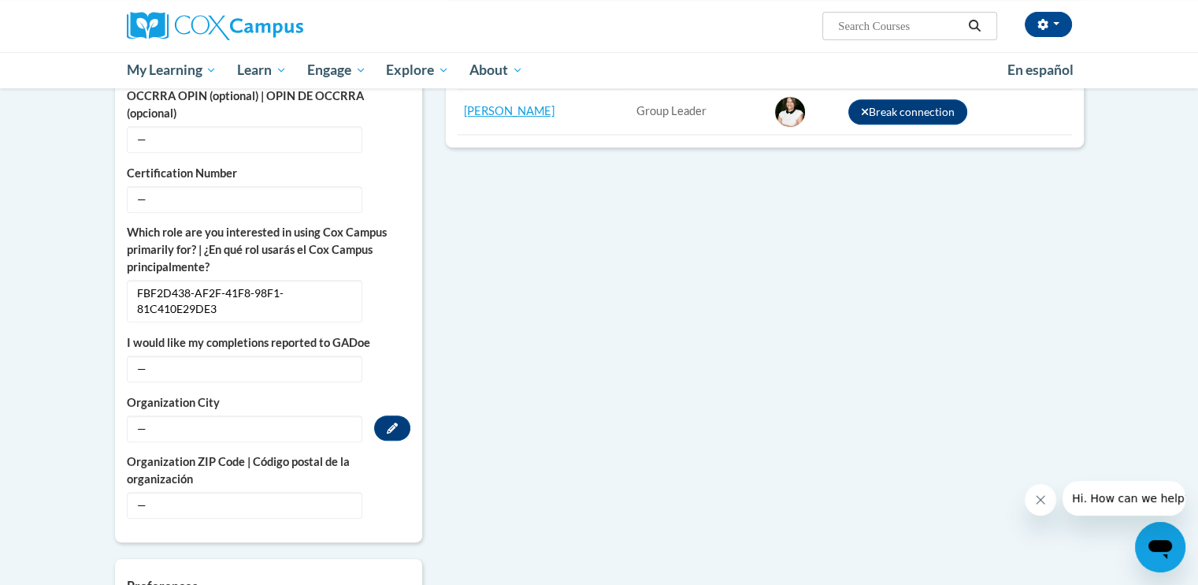
click at [174, 415] on span "—" at bounding box center [245, 428] width 236 height 27
click at [394, 422] on icon "Custom profile fields" at bounding box center [392, 427] width 11 height 11
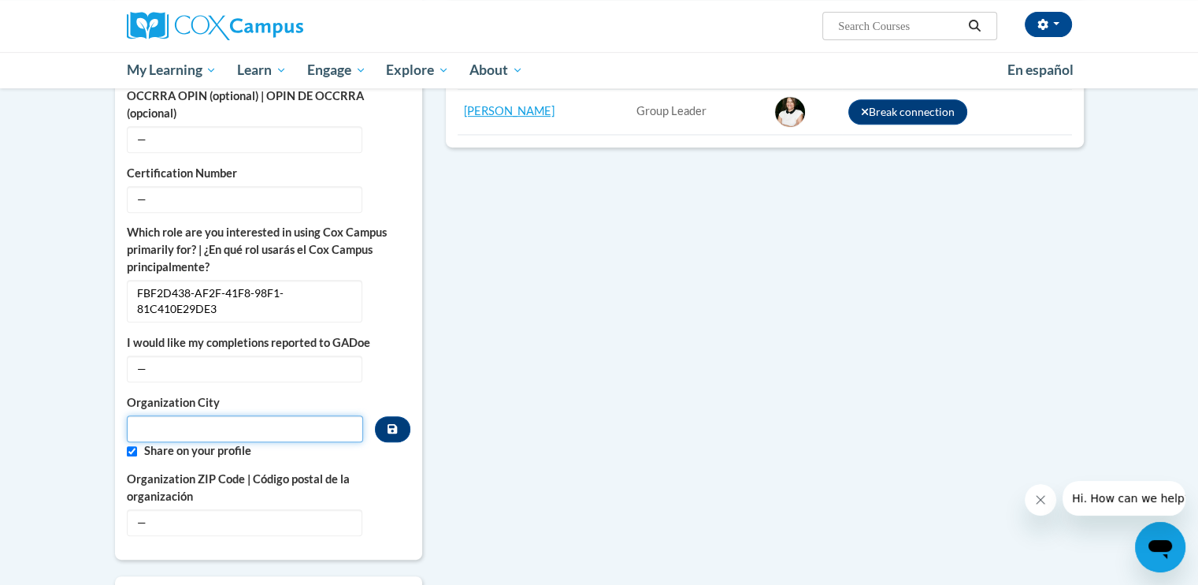
click at [247, 415] on input "Metadata input" at bounding box center [245, 428] width 237 height 27
type input "Atlanta"
click at [211, 509] on span "—" at bounding box center [245, 522] width 236 height 27
click at [391, 516] on icon "Custom profile fields" at bounding box center [392, 521] width 11 height 11
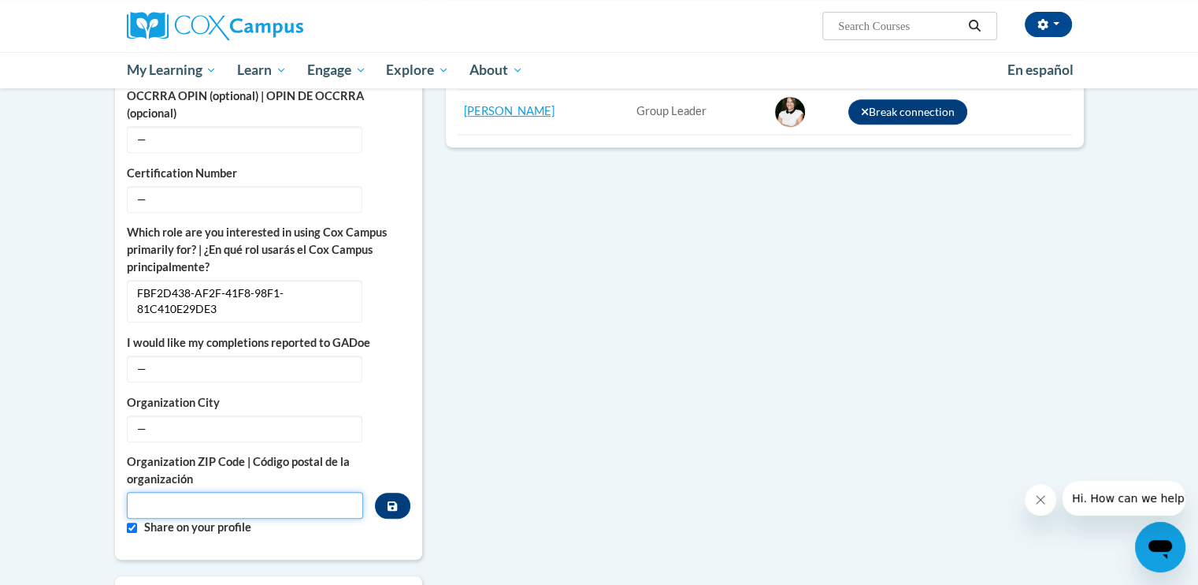
click at [290, 492] on input "Metadata input" at bounding box center [245, 505] width 237 height 27
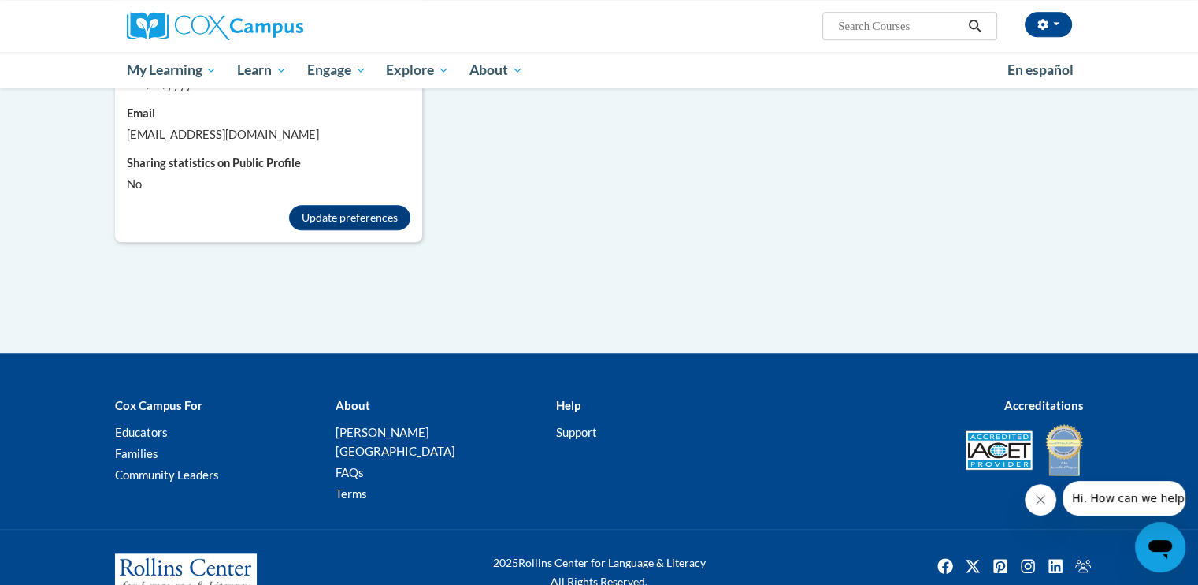
scroll to position [1286, 0]
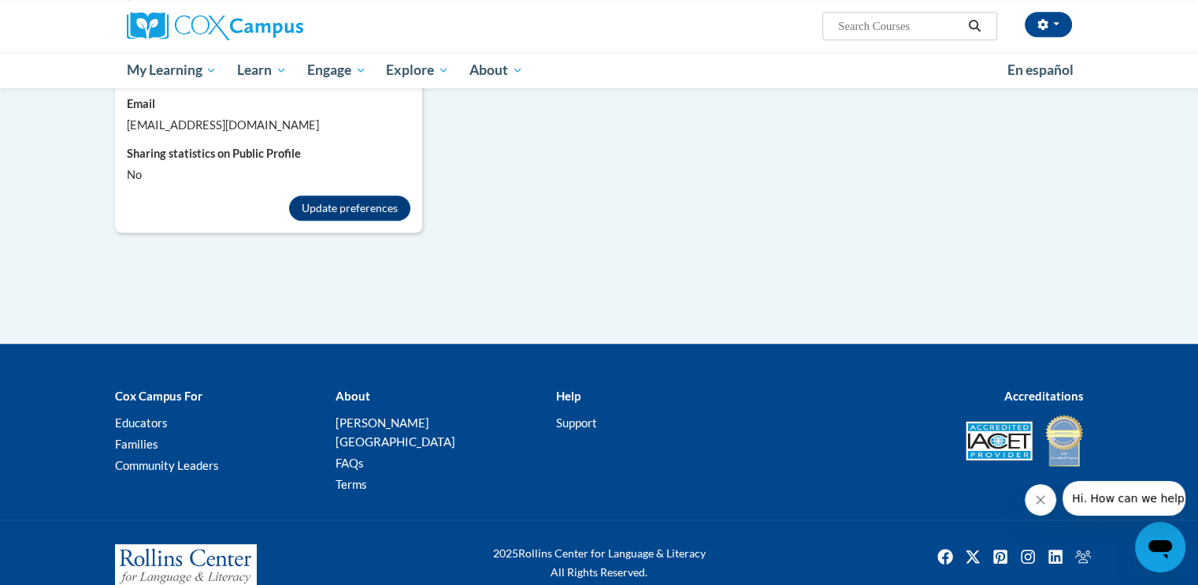
click at [196, 519] on div "2025 Rollins Center for Language & Literacy All Rights Reserved." at bounding box center [599, 570] width 1198 height 103
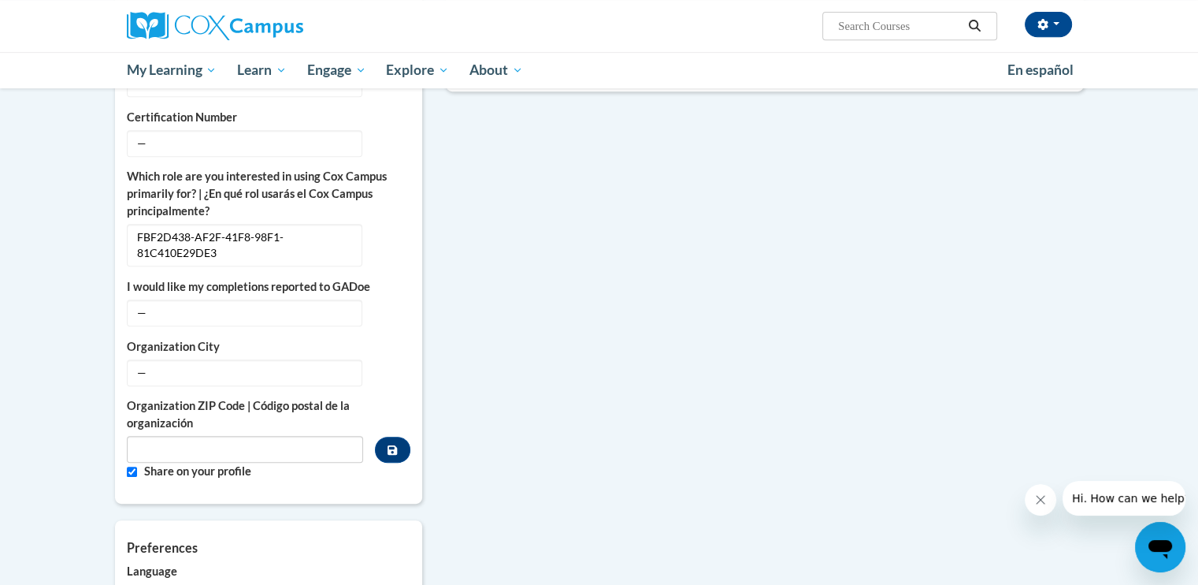
scroll to position [687, 0]
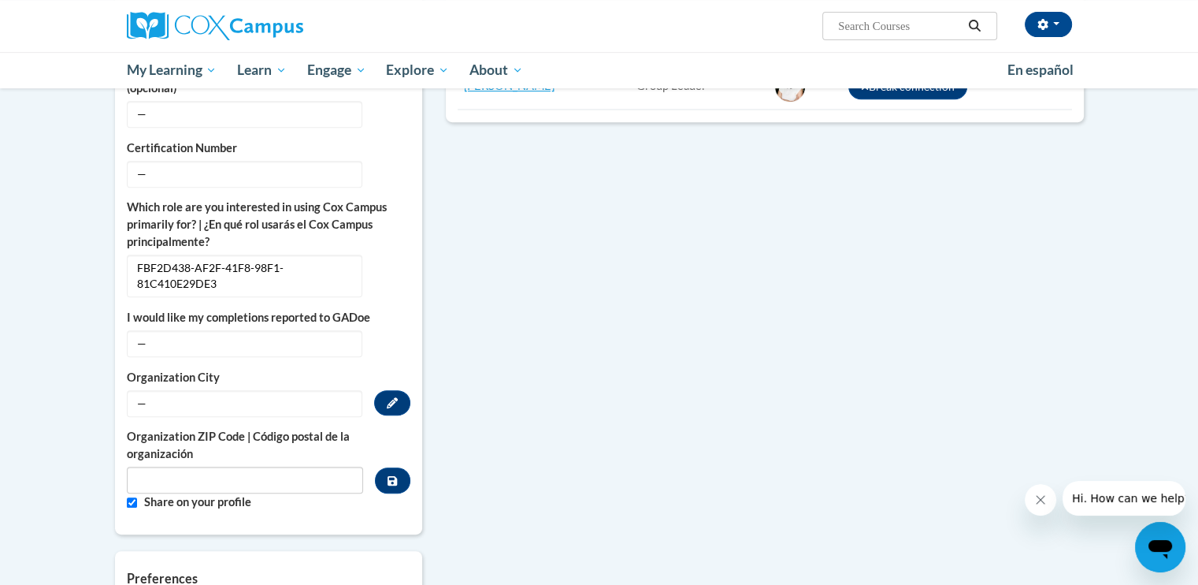
click at [187, 390] on span "—" at bounding box center [245, 403] width 236 height 27
click at [399, 390] on button "Edit" at bounding box center [392, 402] width 36 height 25
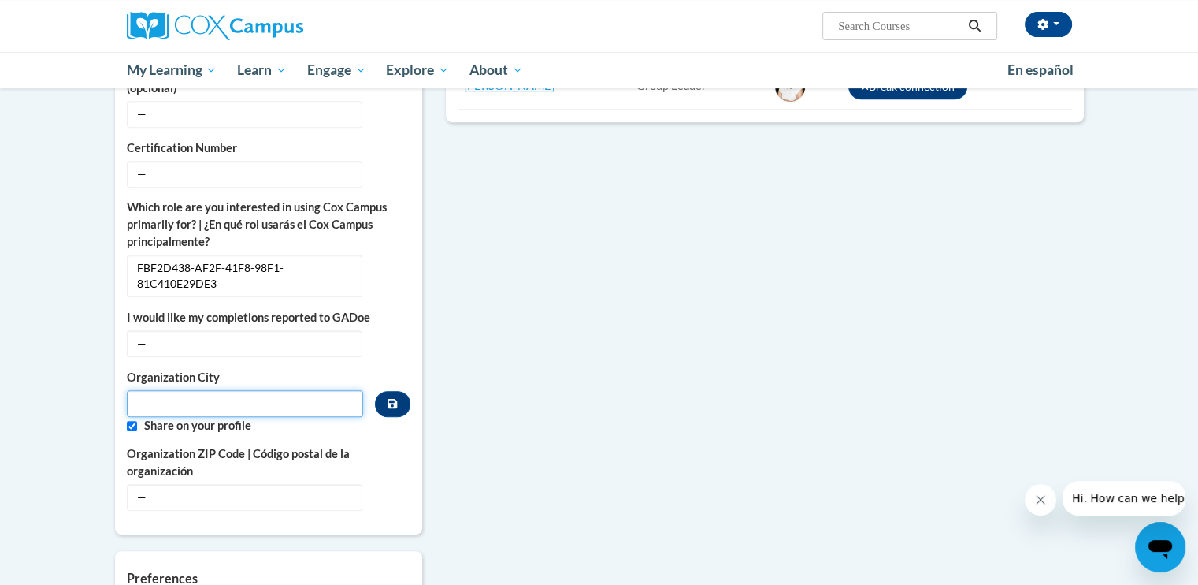
click at [254, 390] on input "Metadata input" at bounding box center [245, 403] width 237 height 27
type input "Atlanta"
click at [127, 421] on input "Custom profile fields" at bounding box center [132, 426] width 10 height 10
checkbox input "false"
click at [388, 491] on icon "Custom profile fields" at bounding box center [392, 496] width 11 height 11
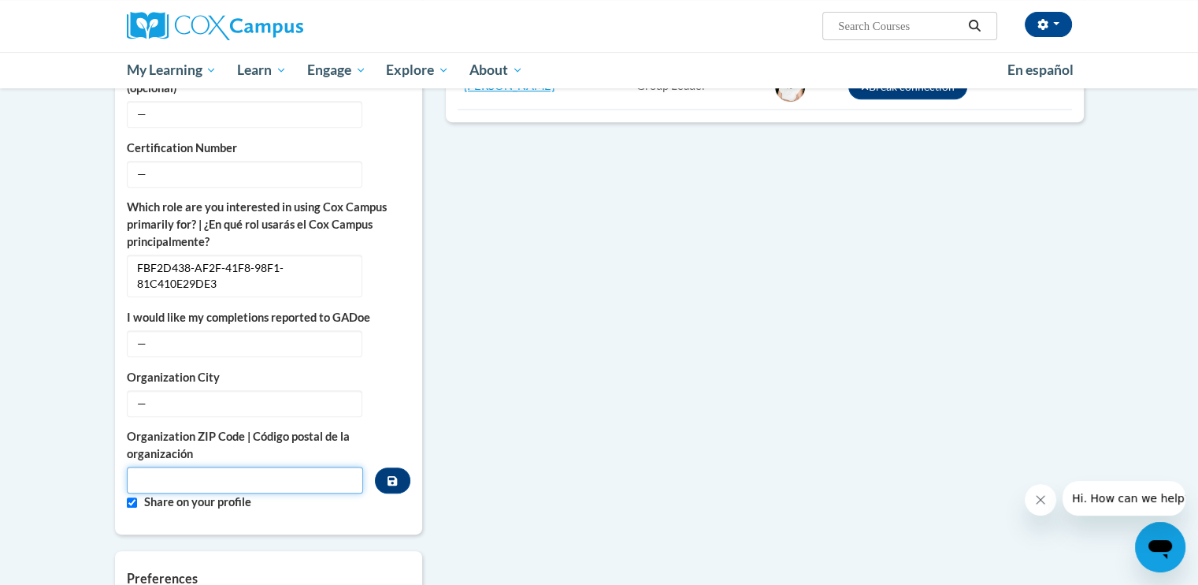
click at [244, 466] on input "Metadata input" at bounding box center [245, 479] width 237 height 27
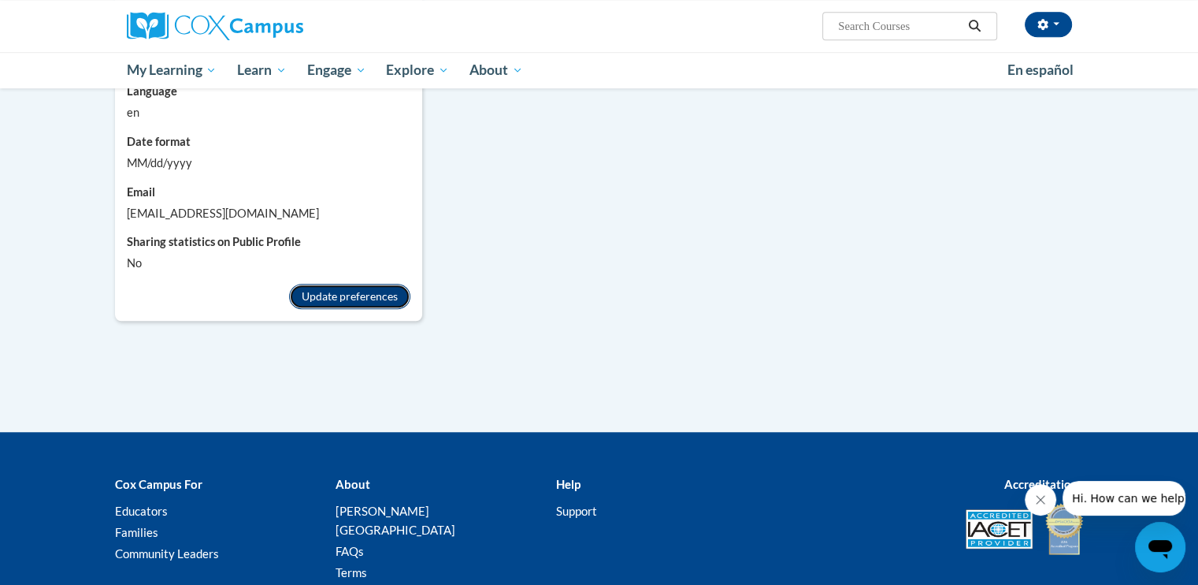
click at [325, 284] on button "Update preferences" at bounding box center [349, 296] width 121 height 25
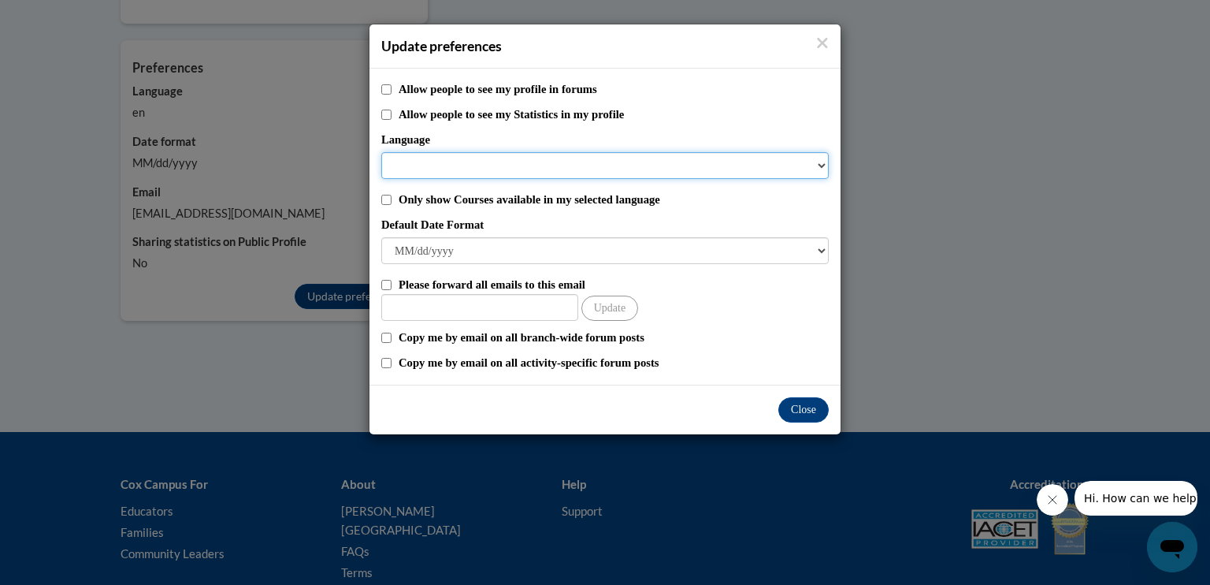
click at [823, 165] on select "Language" at bounding box center [604, 165] width 447 height 27
click at [500, 159] on select "Language" at bounding box center [604, 165] width 447 height 27
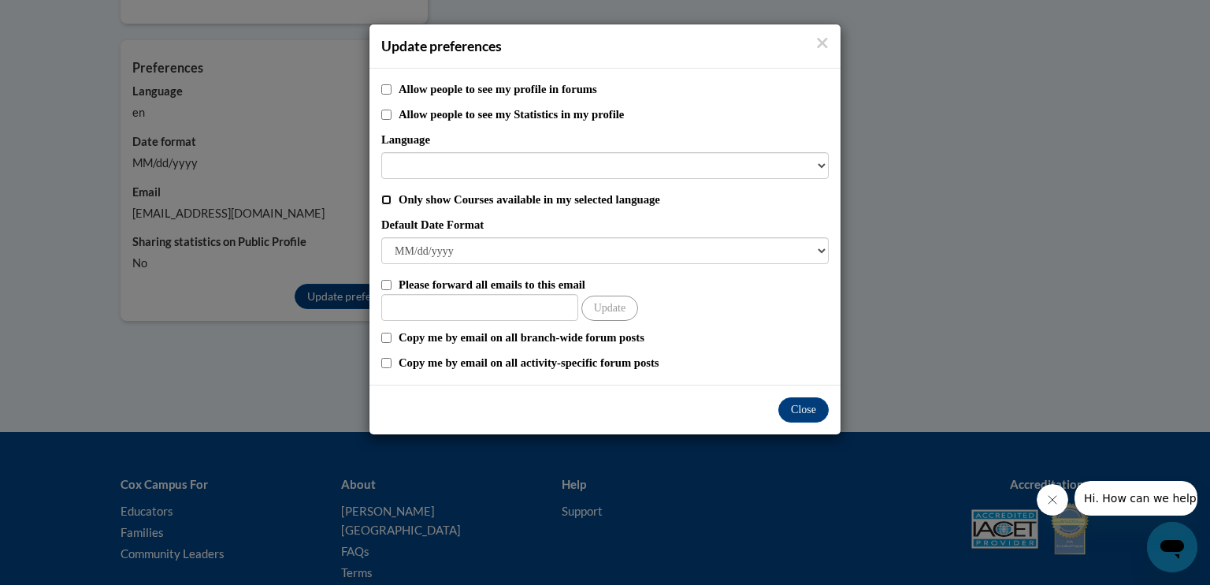
click at [385, 202] on input "Only show Courses available in my selected language" at bounding box center [386, 200] width 10 height 10
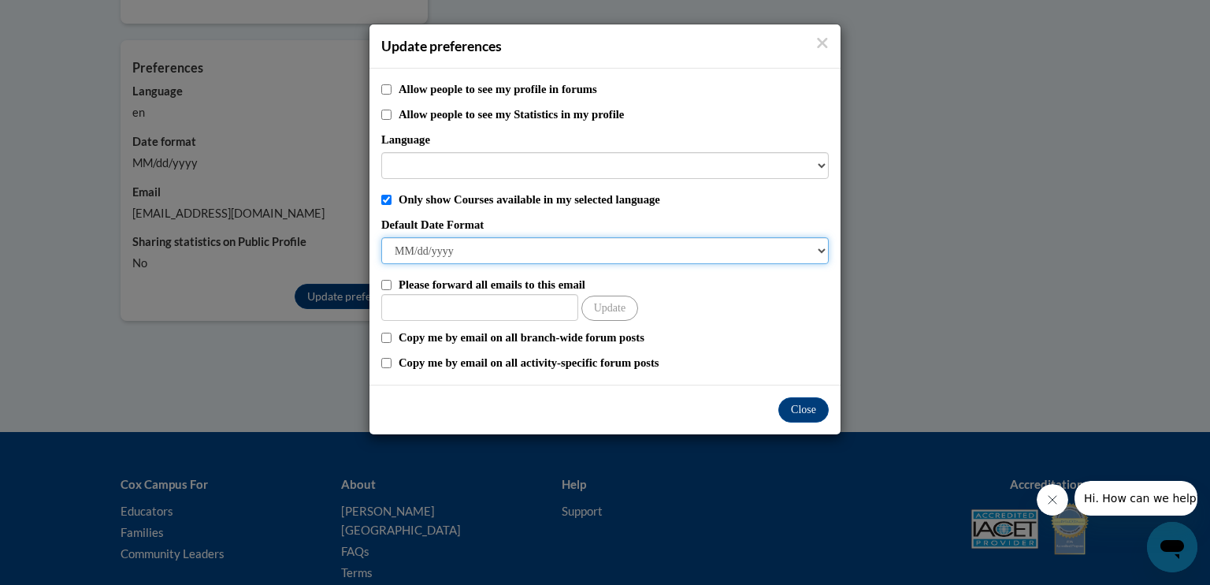
click at [822, 248] on select "M/d/yyyy M/d/yy MM/dd/yy MM/dd/yyyy yy/MM/dd yyyy-MM-dd dd-MMM-yyyy dd/MM/yyyy …" at bounding box center [604, 250] width 447 height 27
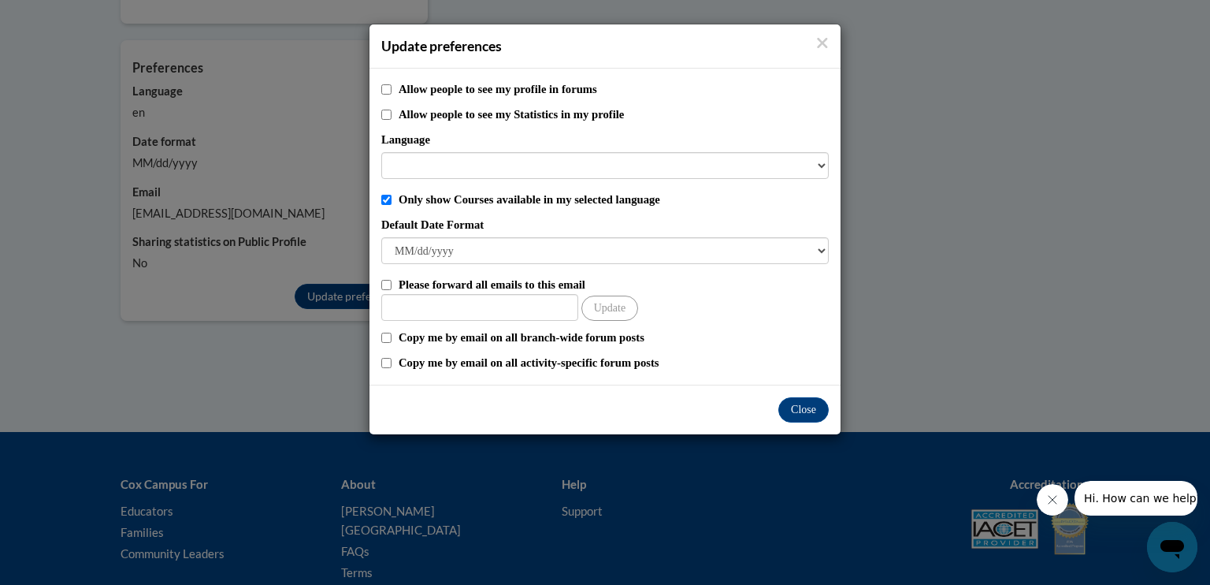
click at [802, 193] on label "Only show Courses available in my selected language" at bounding box center [614, 199] width 430 height 17
click at [392, 195] on input "Only show Courses available in my selected language" at bounding box center [386, 200] width 10 height 10
checkbox input "false"
click at [391, 304] on input "Other Email" at bounding box center [479, 307] width 197 height 27
type input "wimberlytiffany@ymail.com"
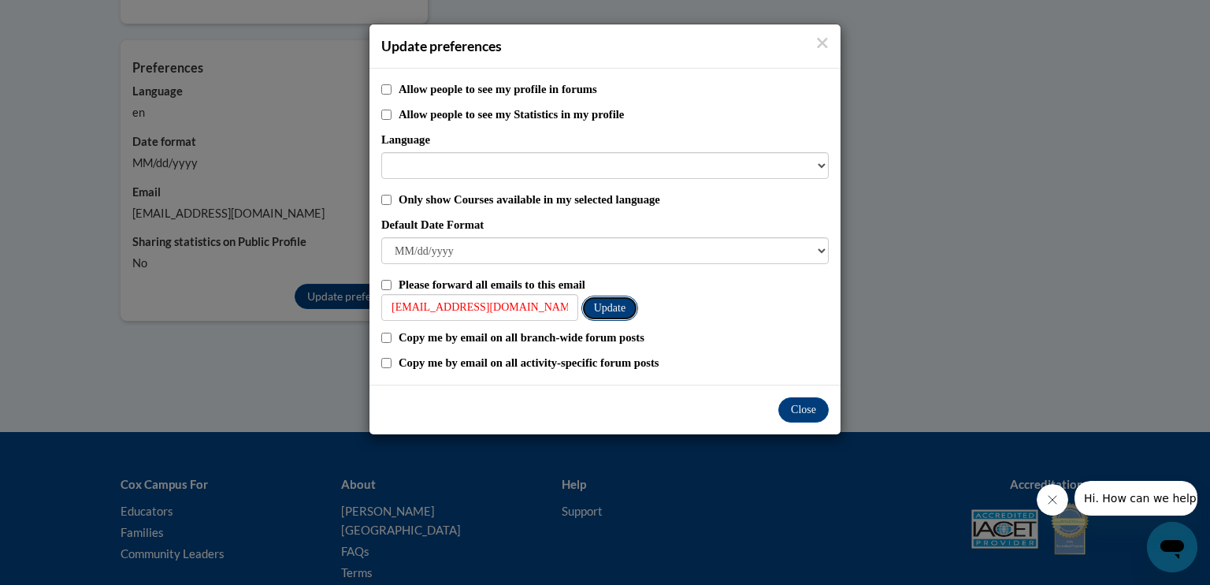
click at [600, 314] on button "Update" at bounding box center [609, 307] width 57 height 25
click at [797, 403] on button "Close" at bounding box center [803, 409] width 50 height 25
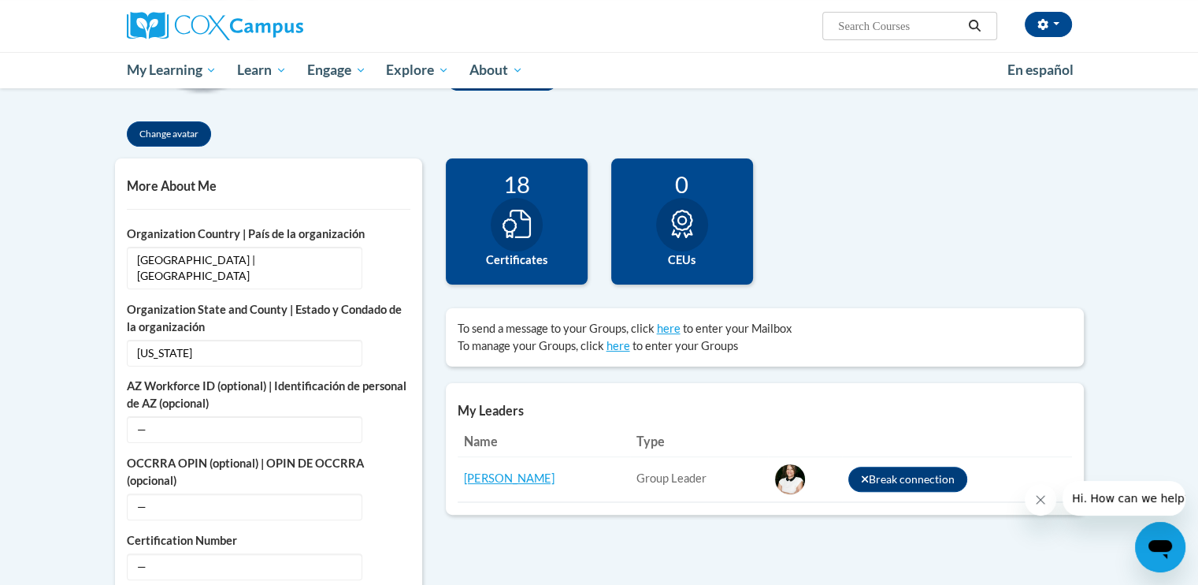
scroll to position [284, 0]
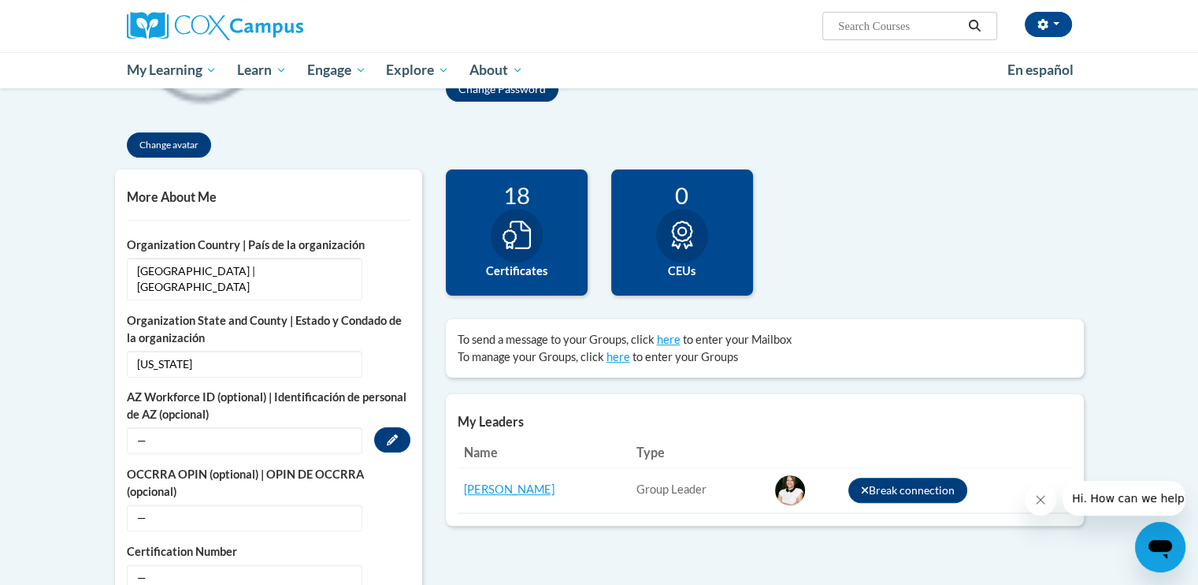
click at [325, 427] on span "—" at bounding box center [245, 440] width 236 height 27
click at [387, 434] on icon "Custom profile fields" at bounding box center [392, 439] width 11 height 11
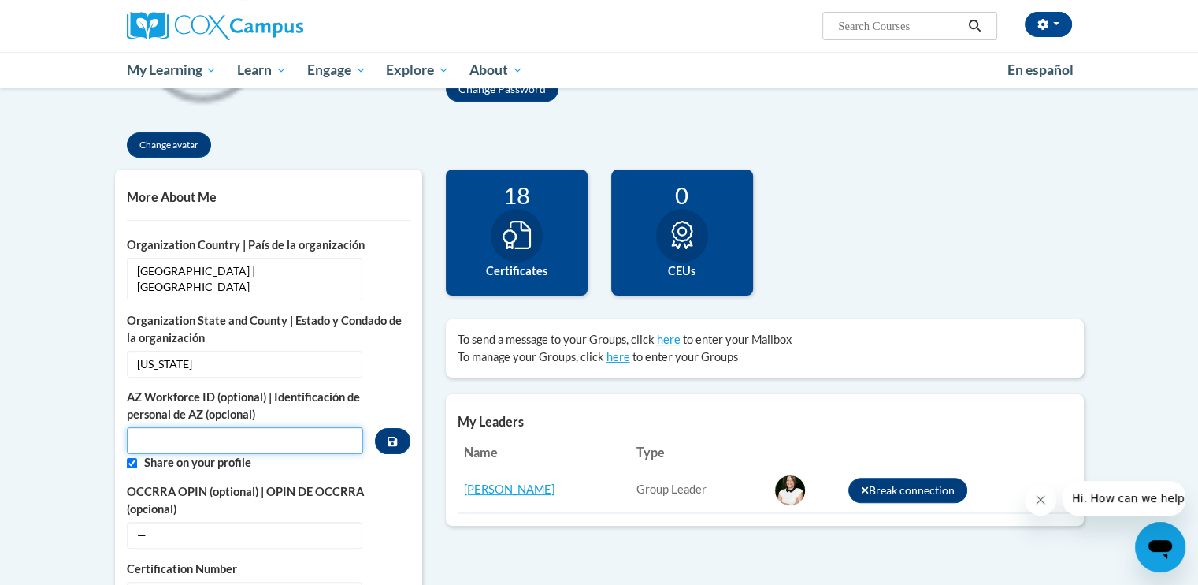
click at [246, 427] on input "Custom profile fields" at bounding box center [245, 440] width 237 height 27
click at [440, 157] on div "Change avatar Tiffany Edit Screen Name Tiffany Save Wimberly Edit Screen Name W…" at bounding box center [599, 60] width 993 height 218
click at [485, 243] on div "18 Certificates" at bounding box center [517, 232] width 142 height 126
click at [513, 243] on icon at bounding box center [517, 235] width 28 height 28
click at [691, 239] on icon at bounding box center [682, 235] width 28 height 28
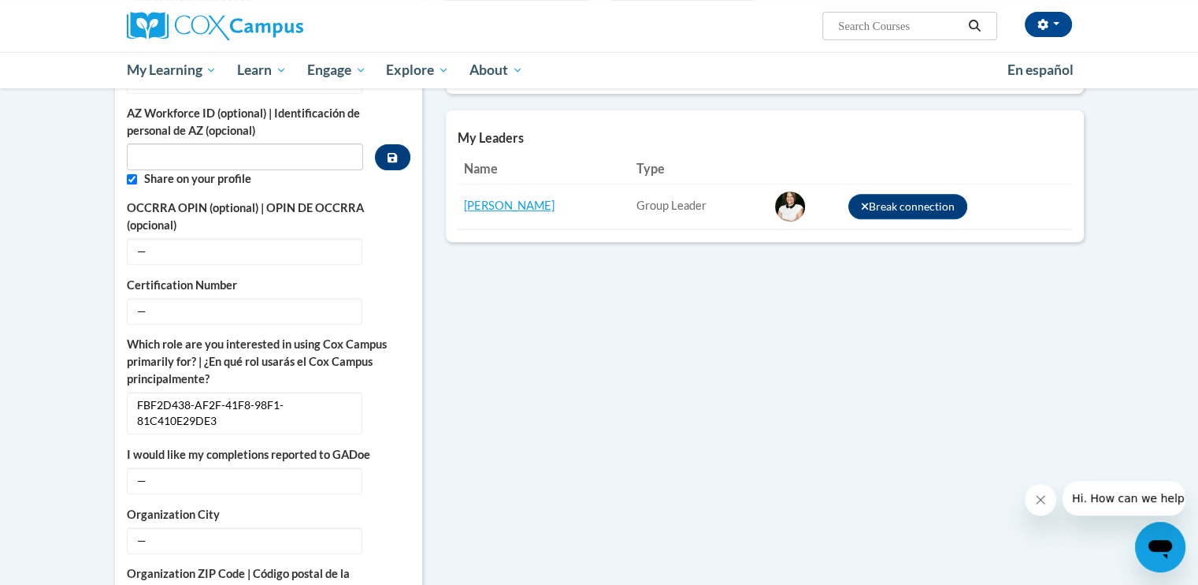
scroll to position [567, 0]
click at [1196, 533] on body "Tiffany Wimberly (America/New_York UTC-04:00) My Profile Inbox My Transcripts L…" at bounding box center [599, 387] width 1198 height 1908
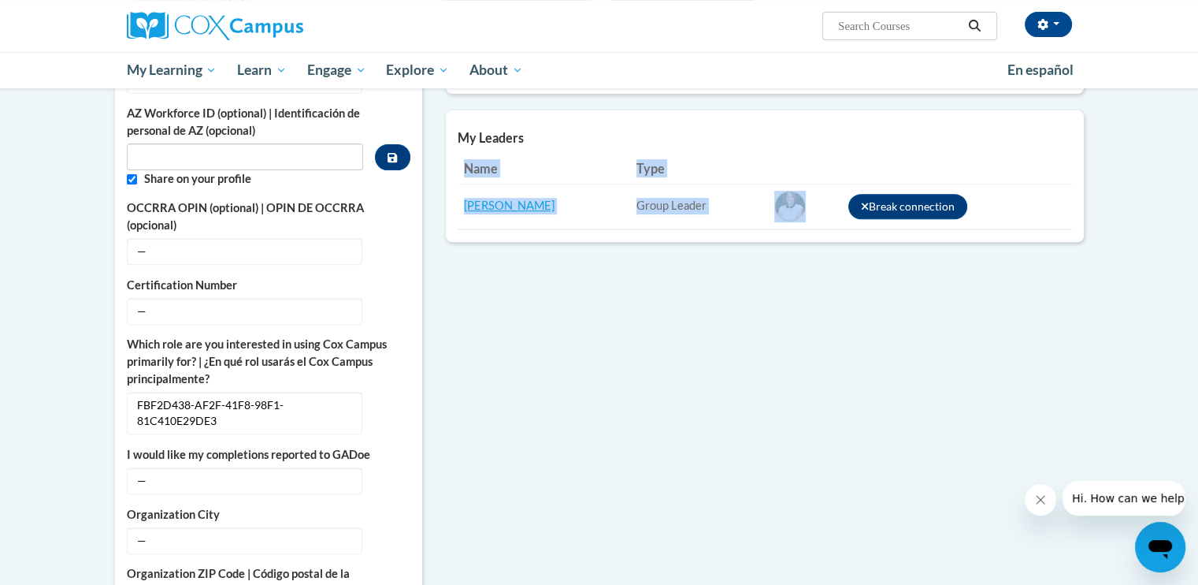
click at [1196, 533] on body "Tiffany Wimberly (America/New_York UTC-04:00) My Profile Inbox My Transcripts L…" at bounding box center [599, 387] width 1198 height 1908
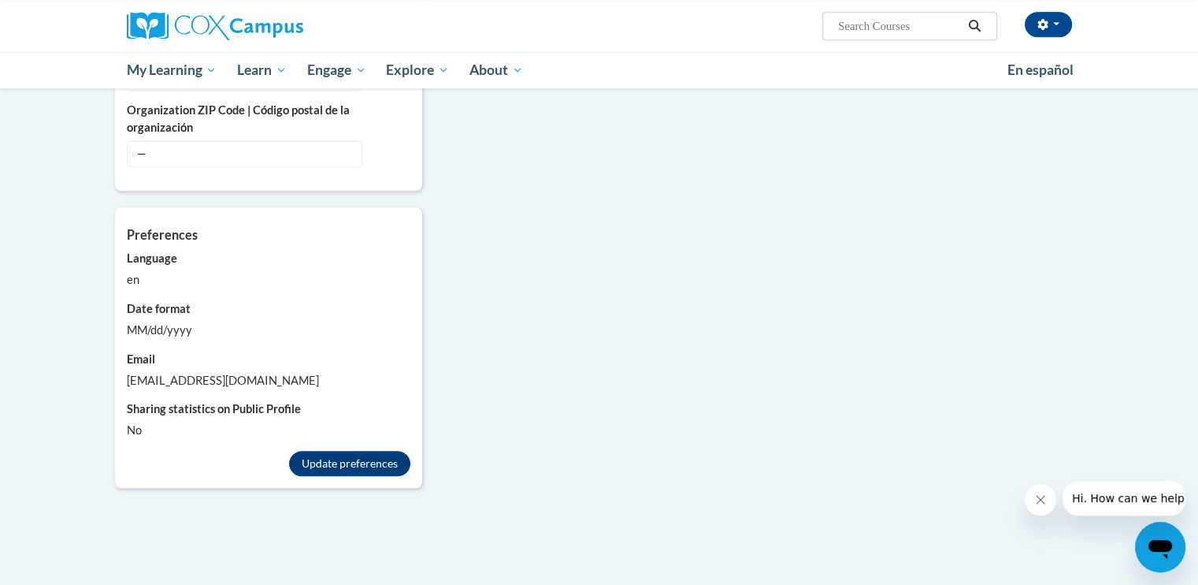
scroll to position [1040, 0]
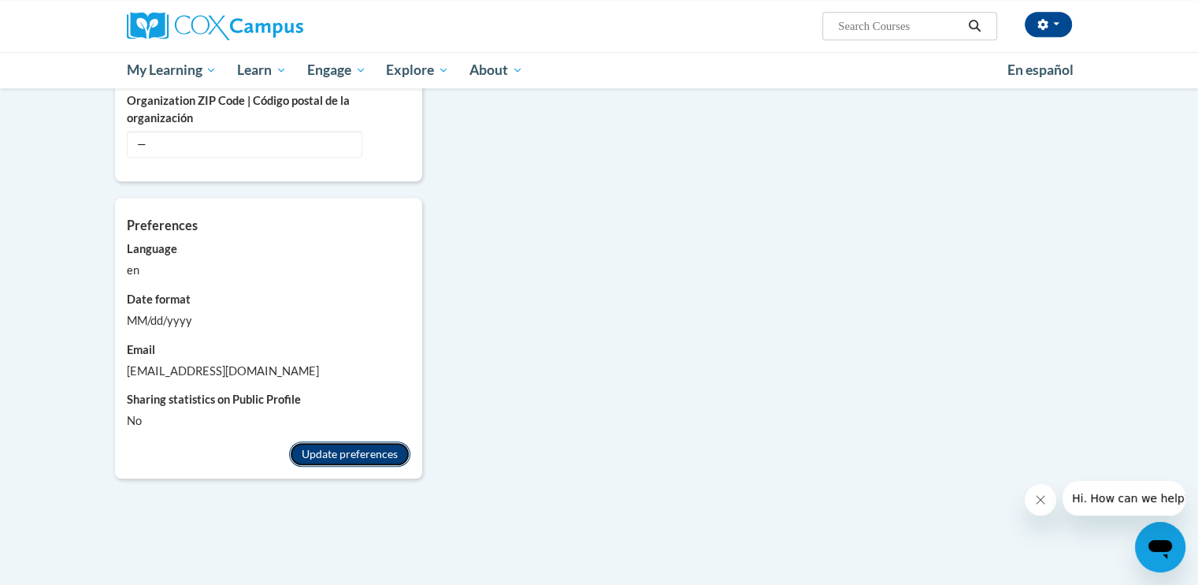
click at [347, 441] on button "Update preferences" at bounding box center [349, 453] width 121 height 25
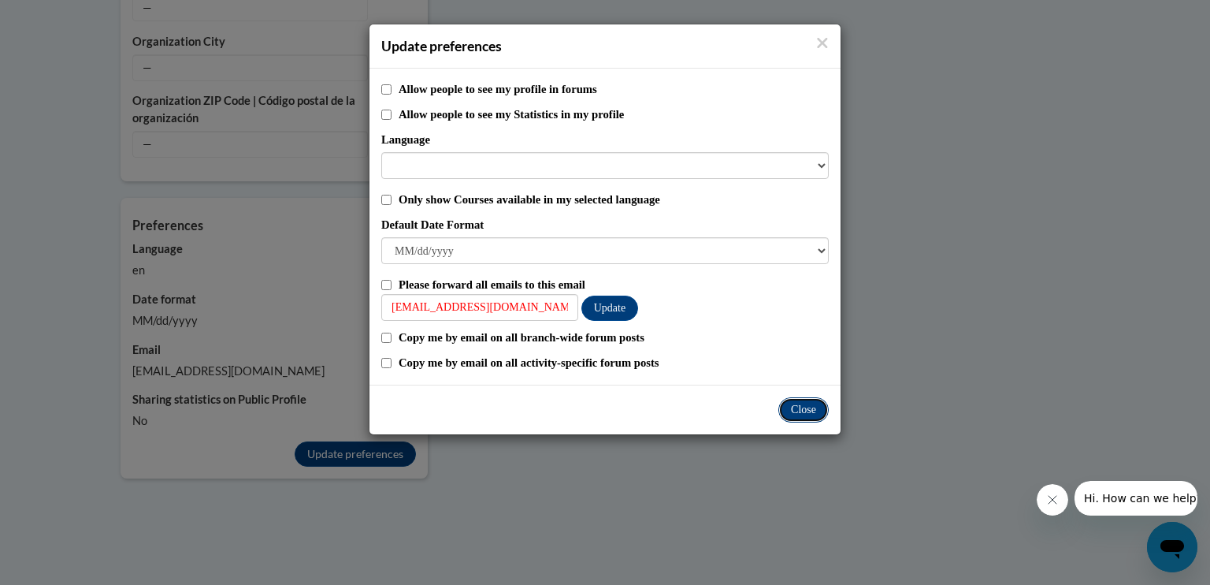
click at [807, 407] on button "Close" at bounding box center [803, 409] width 50 height 25
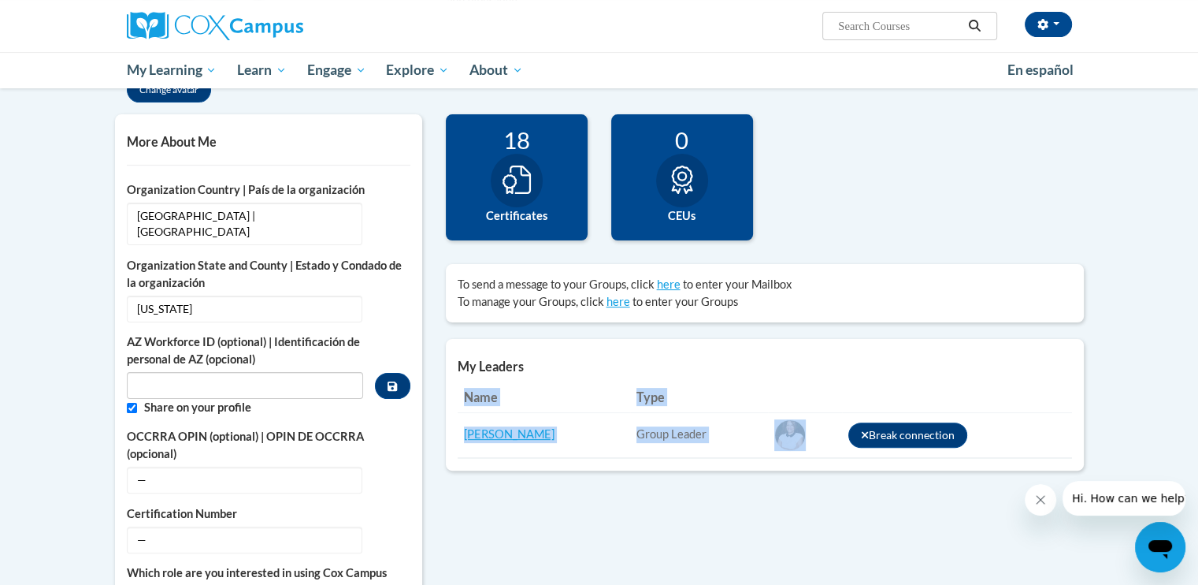
scroll to position [337, 0]
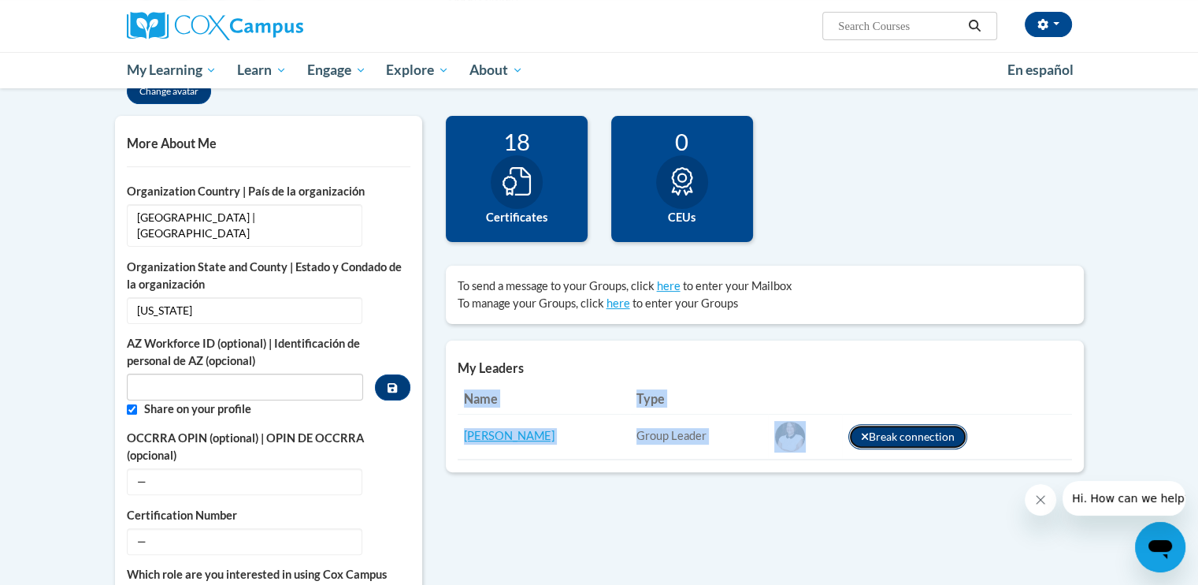
click at [871, 441] on button "Break connection" at bounding box center [908, 436] width 120 height 25
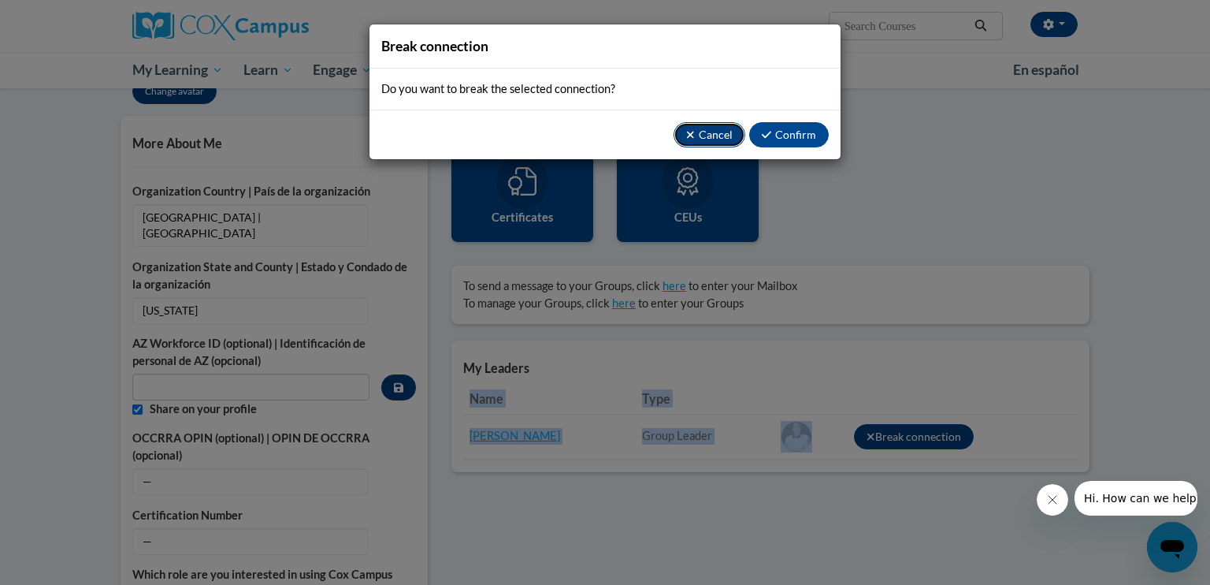
click at [704, 142] on button "Cancel" at bounding box center [710, 134] width 72 height 25
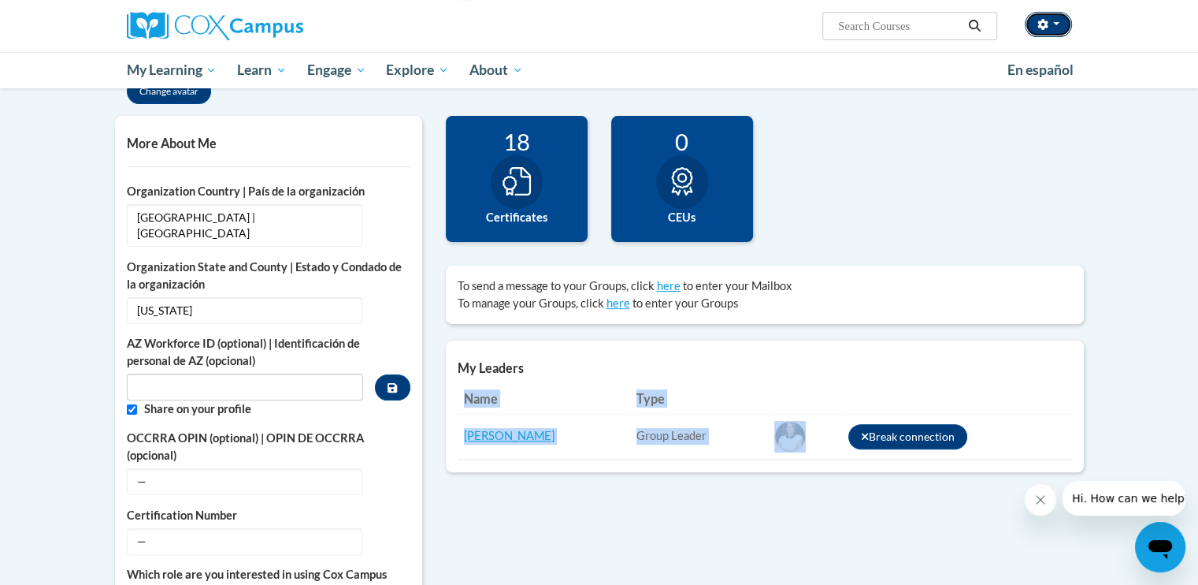
click at [1053, 28] on button "button" at bounding box center [1048, 24] width 47 height 25
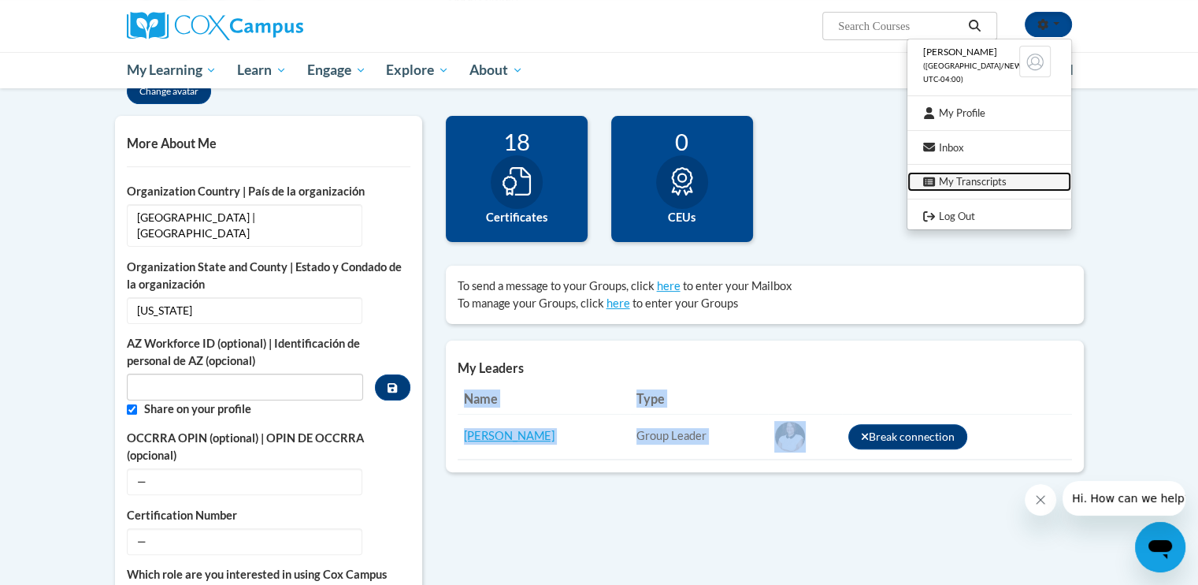
click at [979, 180] on link "My Transcripts" at bounding box center [990, 182] width 164 height 20
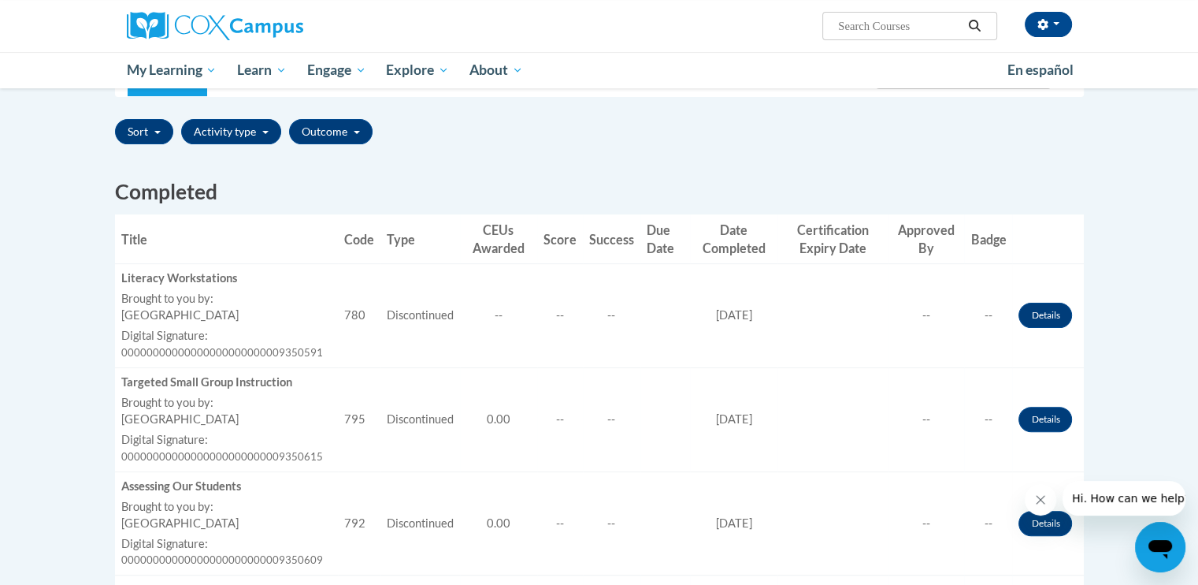
scroll to position [378, 0]
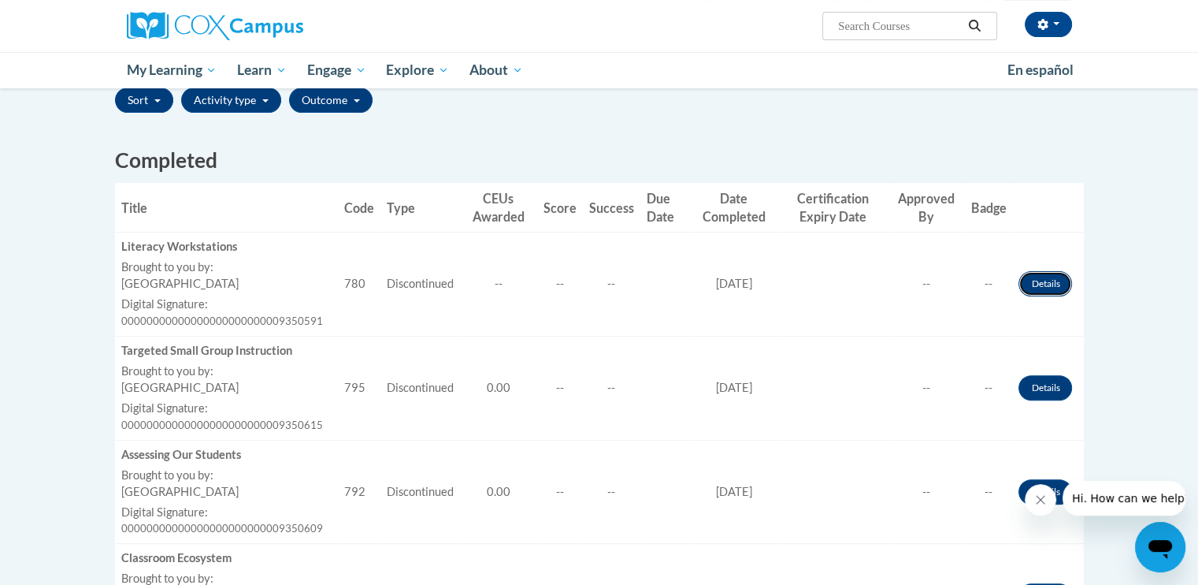
click at [1041, 280] on link "Details" at bounding box center [1046, 283] width 54 height 25
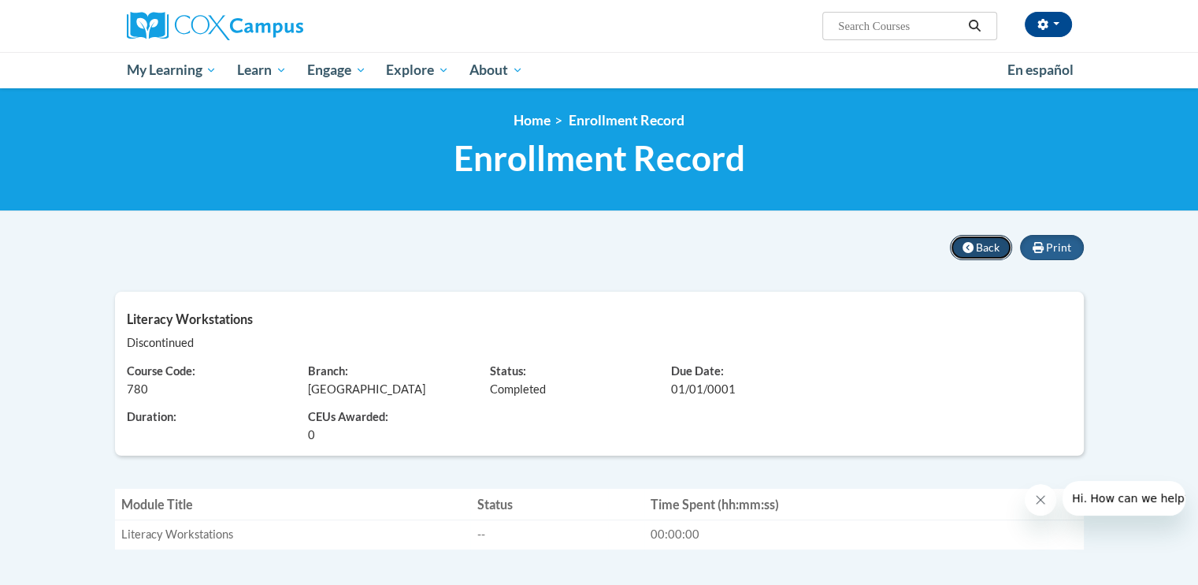
click at [997, 251] on span "Back" at bounding box center [988, 246] width 24 height 13
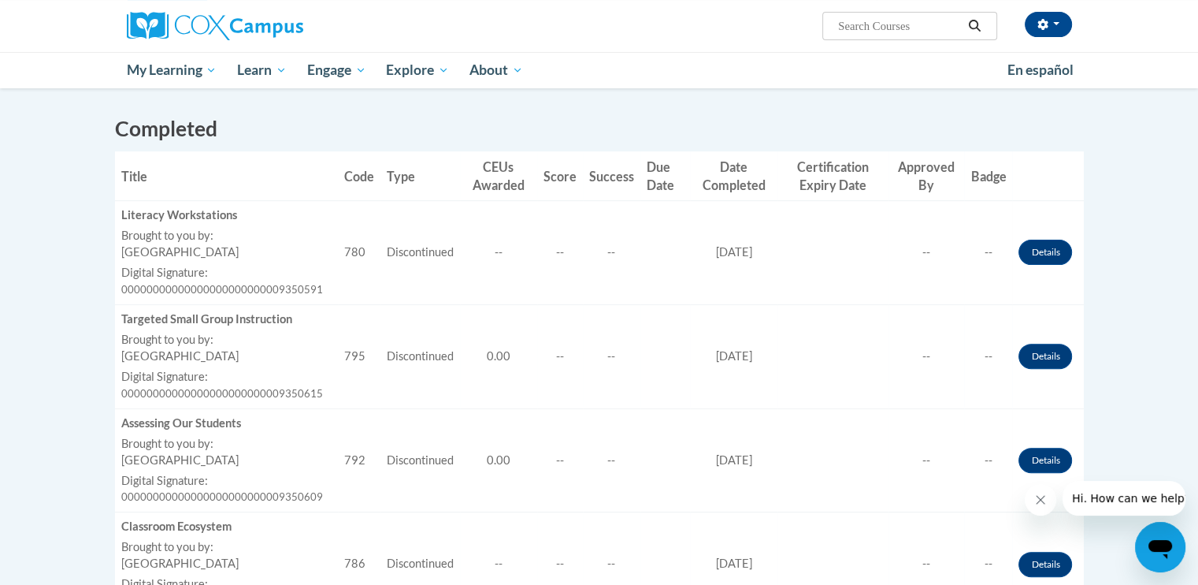
scroll to position [410, 0]
click at [1056, 28] on button "button" at bounding box center [1048, 24] width 47 height 25
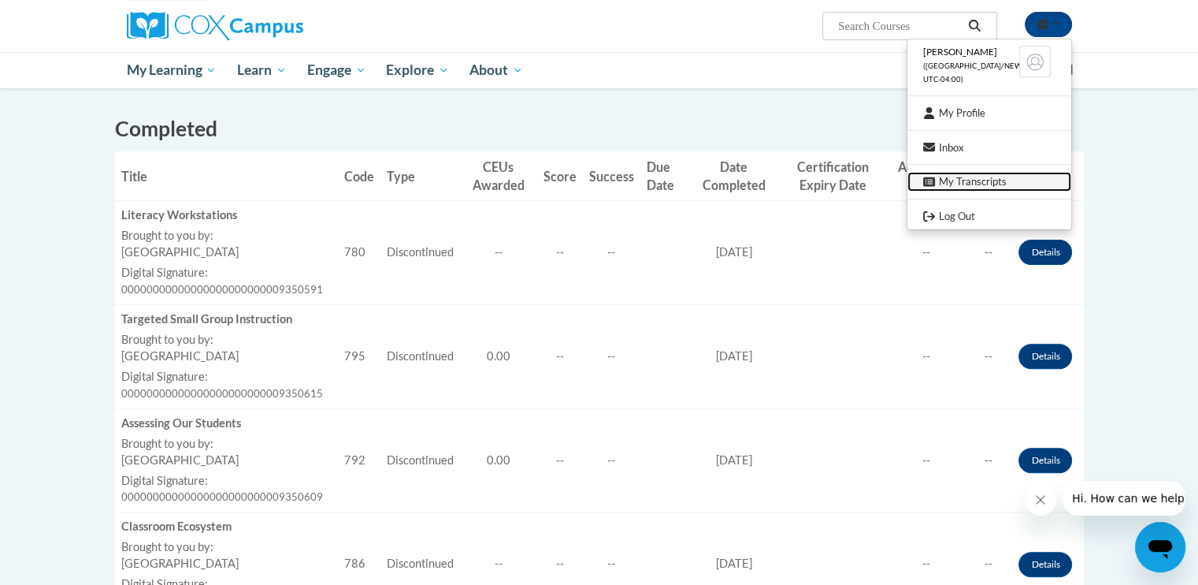
click at [972, 184] on link "My Transcripts" at bounding box center [990, 182] width 164 height 20
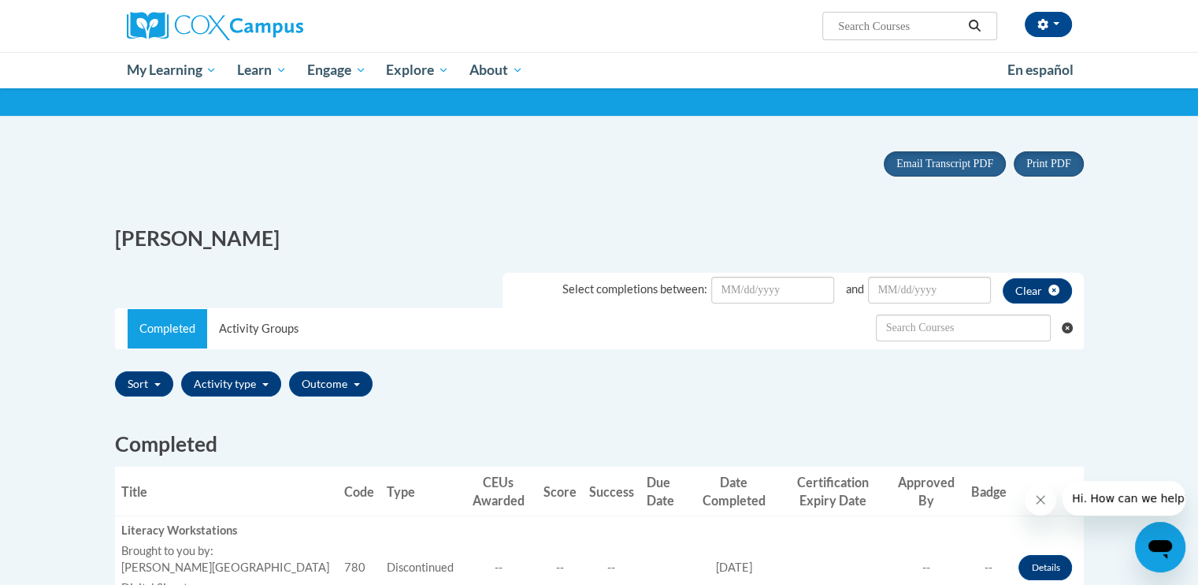
scroll to position [63, 0]
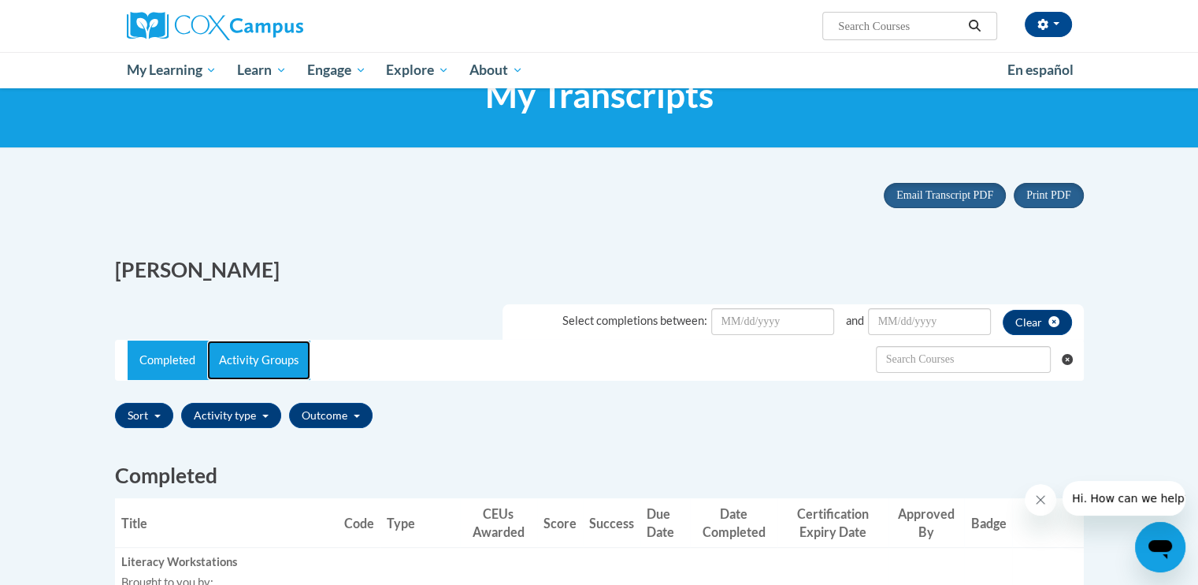
click at [250, 368] on link "Activity Groups" at bounding box center [258, 359] width 103 height 39
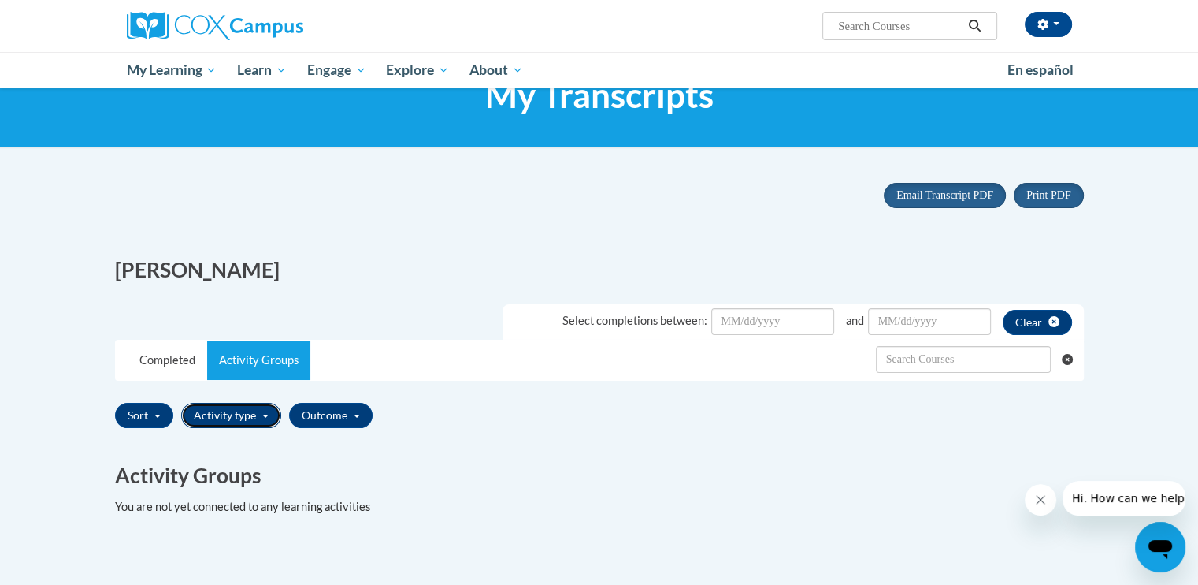
click at [225, 417] on button "Activity type" at bounding box center [231, 415] width 100 height 25
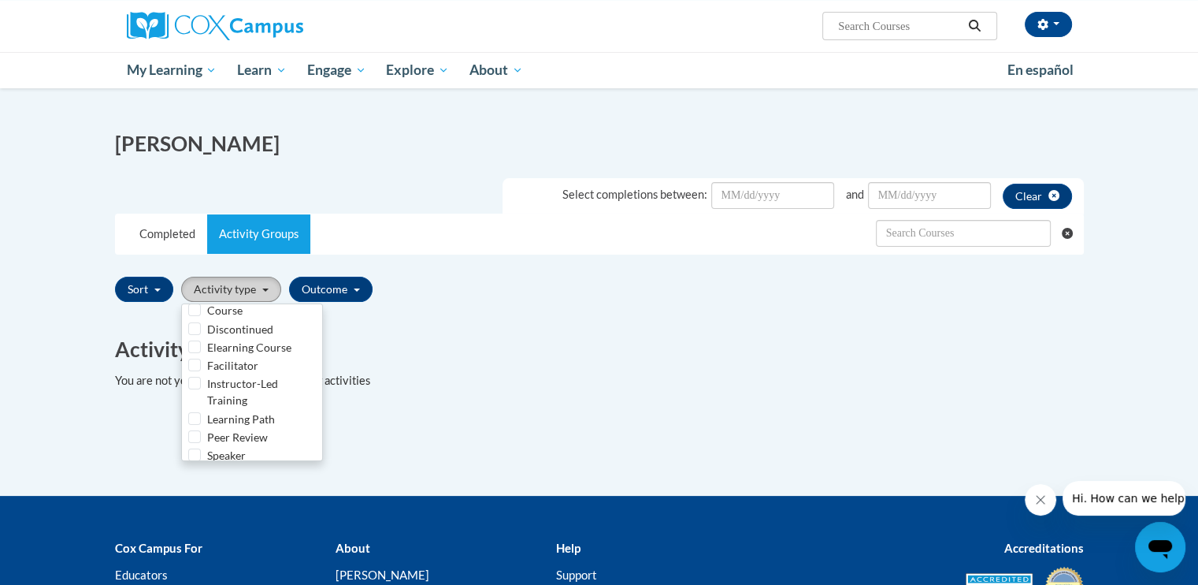
scroll to position [73, 0]
click at [347, 317] on div "Completed Title Code Type CEUs Awarded Score Success Due Date Date Completed Ce…" at bounding box center [599, 354] width 993 height 94
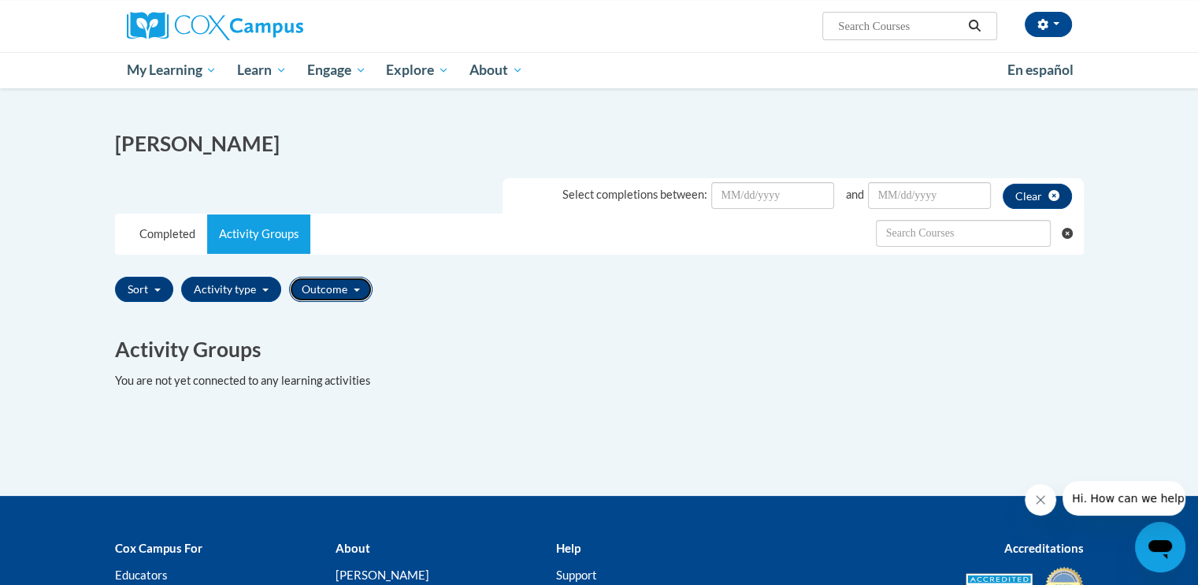
click at [343, 281] on button "Outcome" at bounding box center [331, 289] width 84 height 25
click at [452, 288] on div "Sort Title Code Date Completed Certificate Expiration Dated Due Date Selected F…" at bounding box center [599, 288] width 969 height 37
click at [136, 237] on link "Completed" at bounding box center [168, 233] width 80 height 39
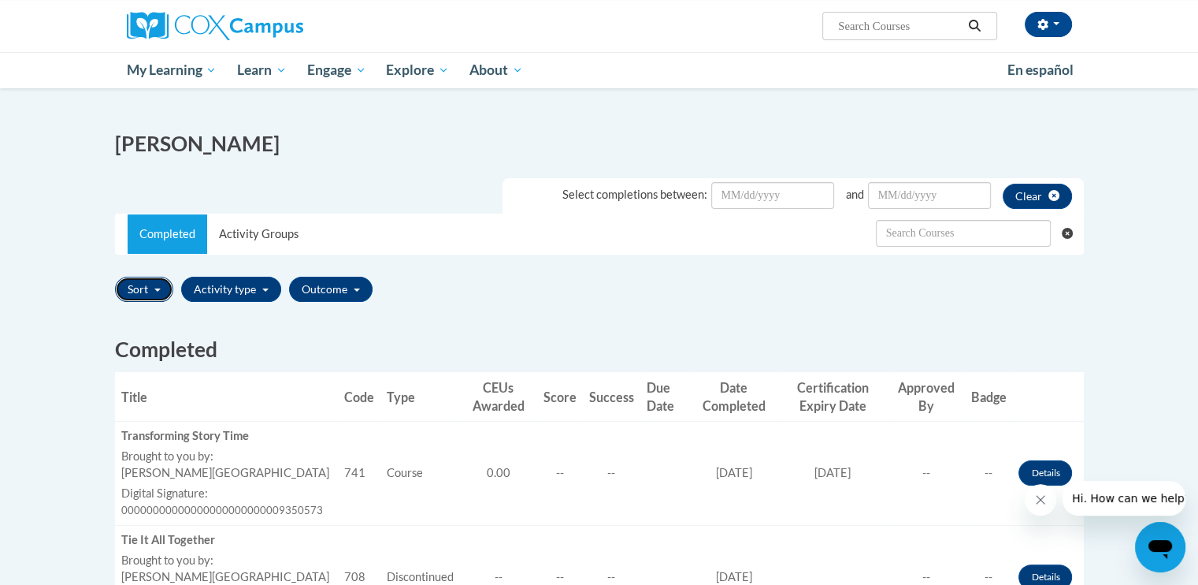
click at [142, 291] on button "Sort" at bounding box center [144, 289] width 58 height 25
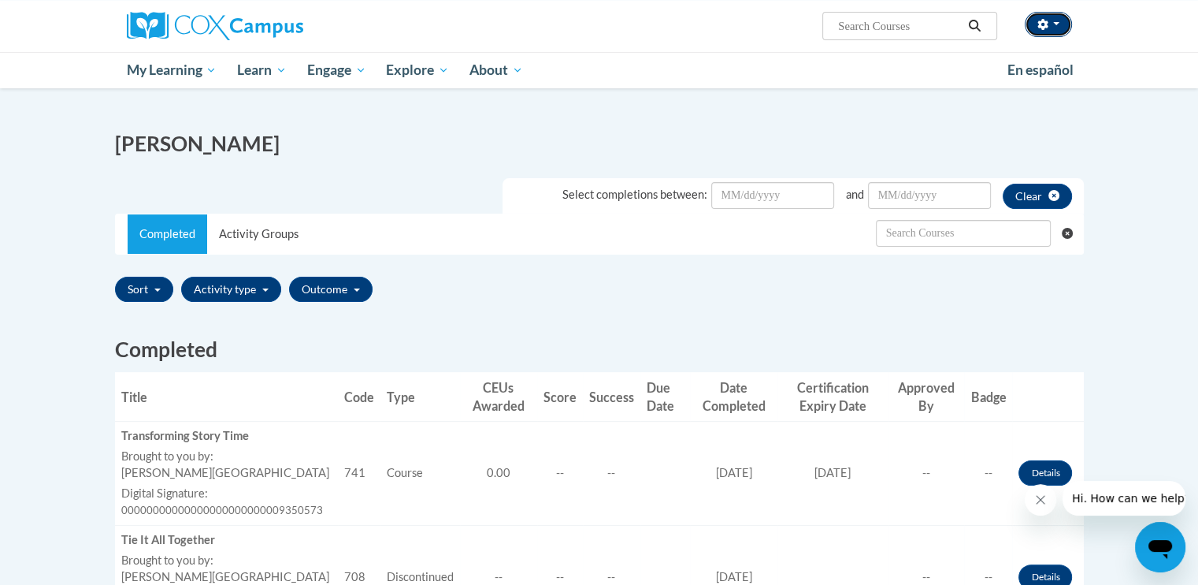
click at [1059, 32] on button "button" at bounding box center [1048, 24] width 47 height 25
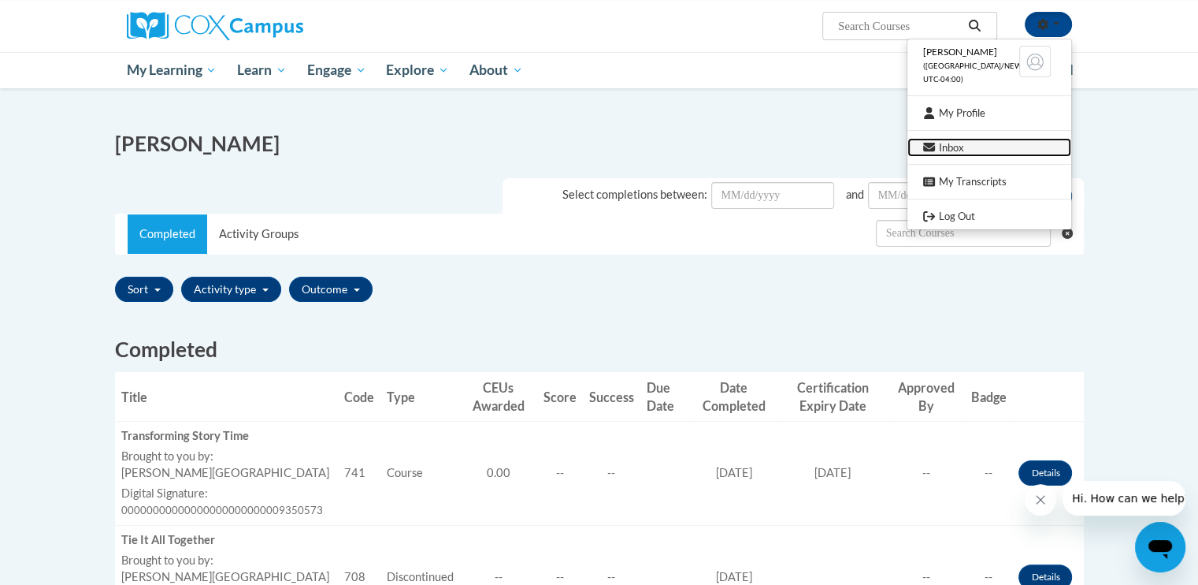
click at [964, 153] on link "Inbox" at bounding box center [990, 148] width 164 height 20
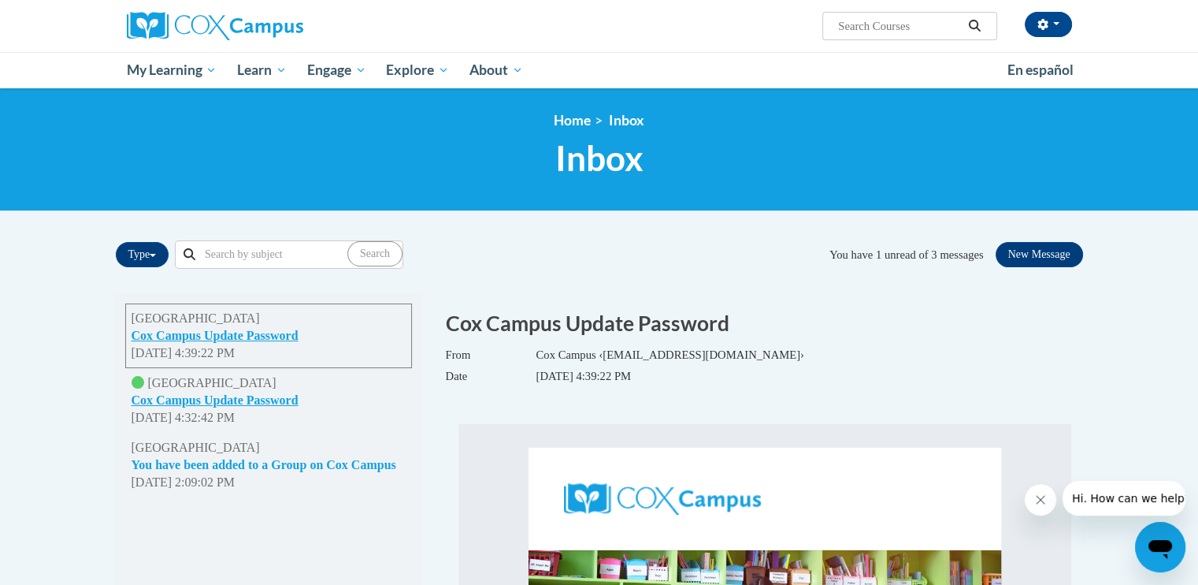
click at [347, 463] on button "You have been added to a Group on Cox Campus" at bounding box center [264, 464] width 265 height 17
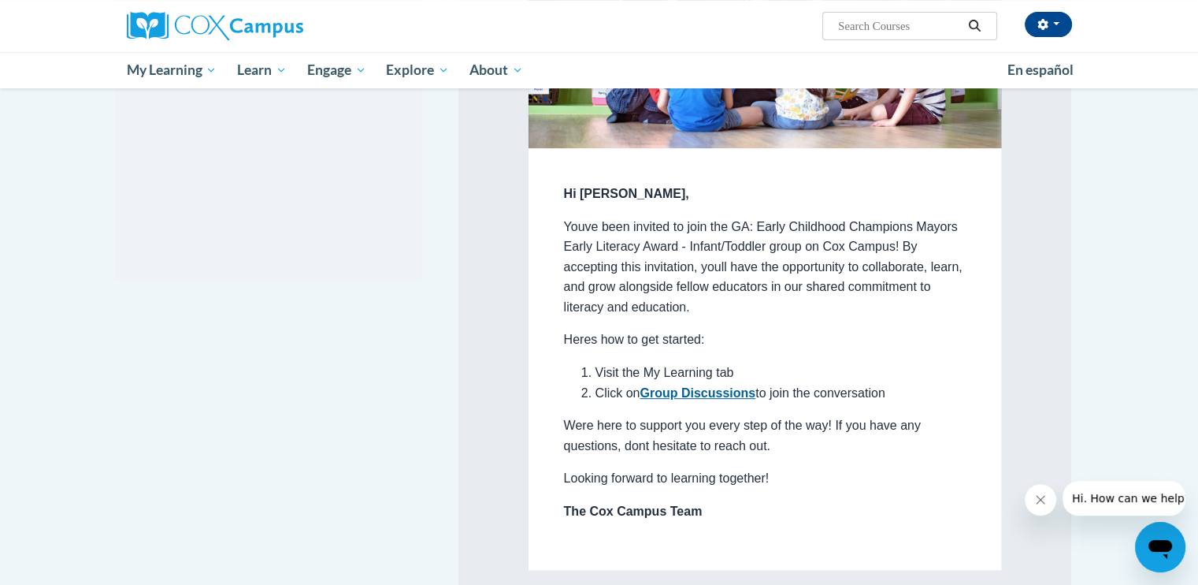
scroll to position [608, 0]
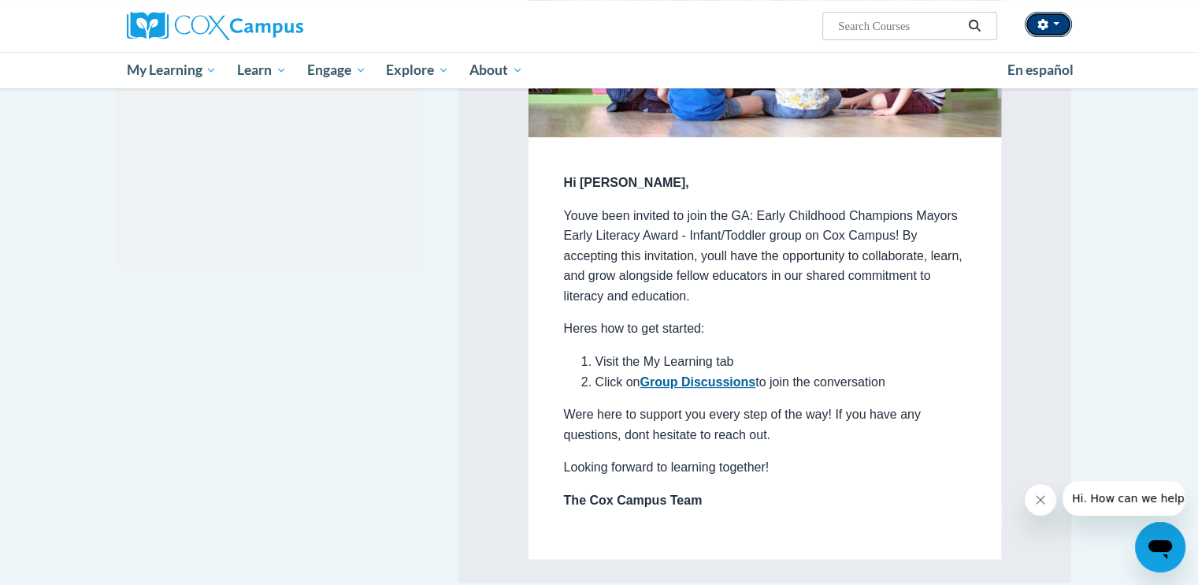
click at [1048, 31] on button "button" at bounding box center [1048, 24] width 47 height 25
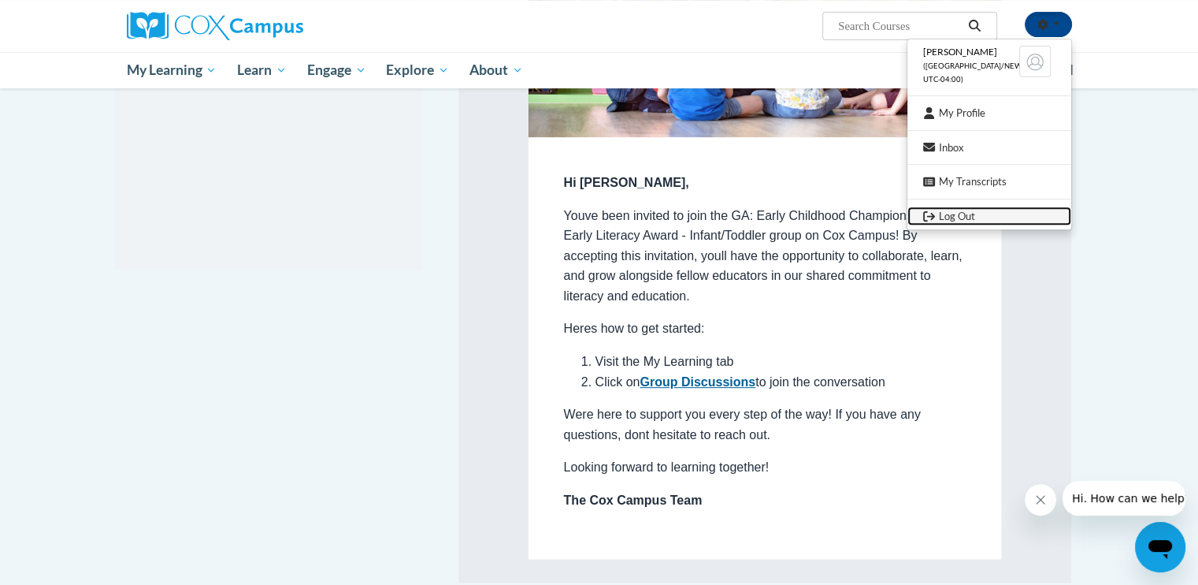
click at [961, 208] on link "Log Out" at bounding box center [990, 216] width 164 height 20
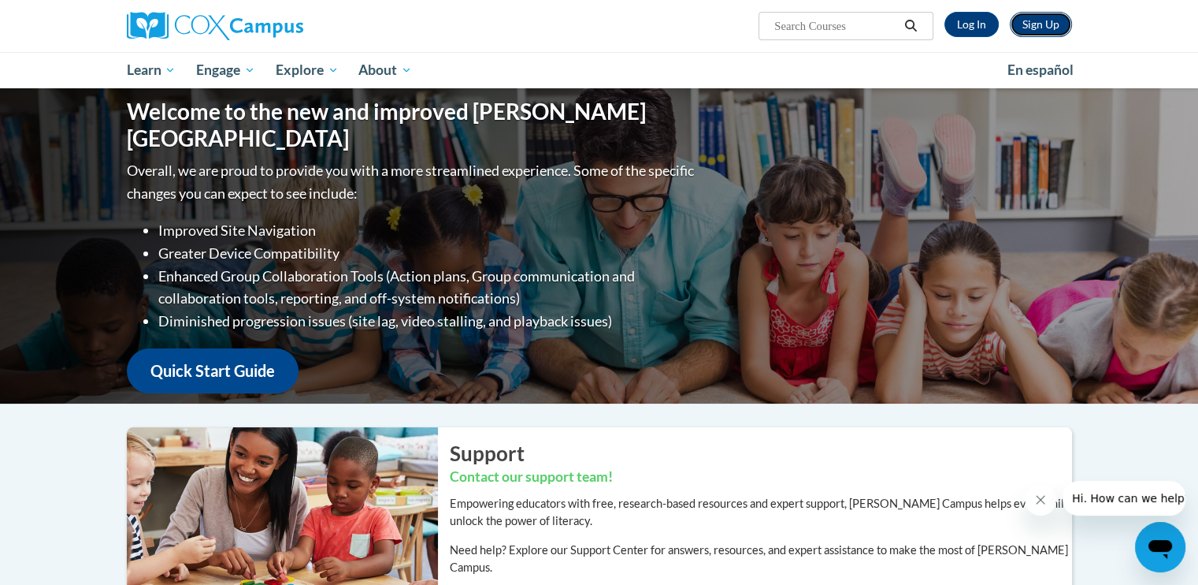
click at [1053, 26] on link "Sign Up" at bounding box center [1041, 24] width 62 height 25
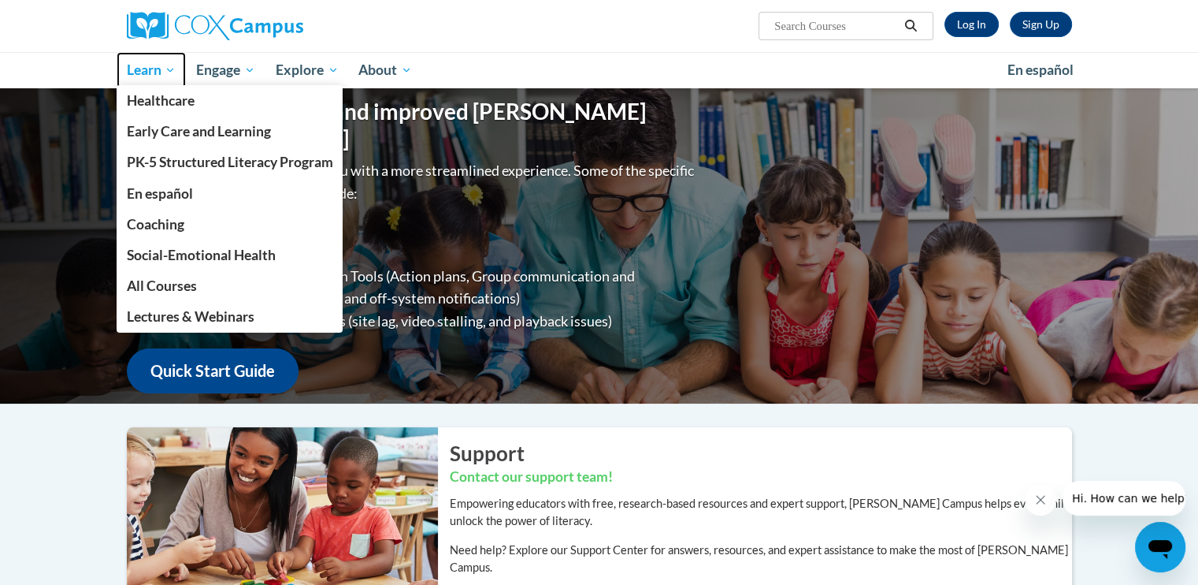
click at [162, 73] on span "Learn" at bounding box center [151, 70] width 50 height 19
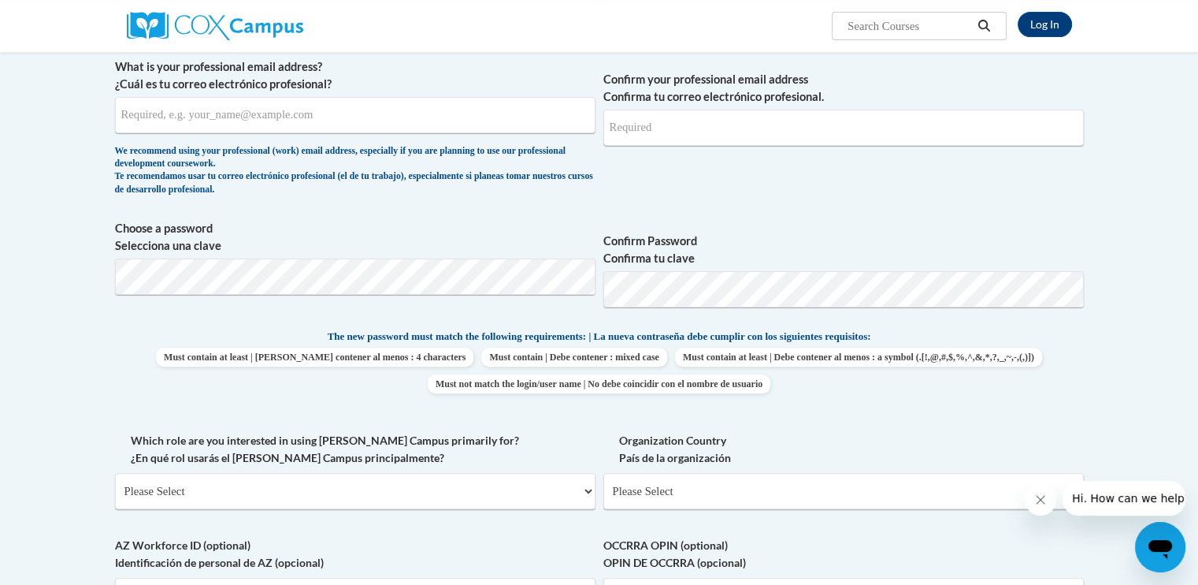
scroll to position [430, 0]
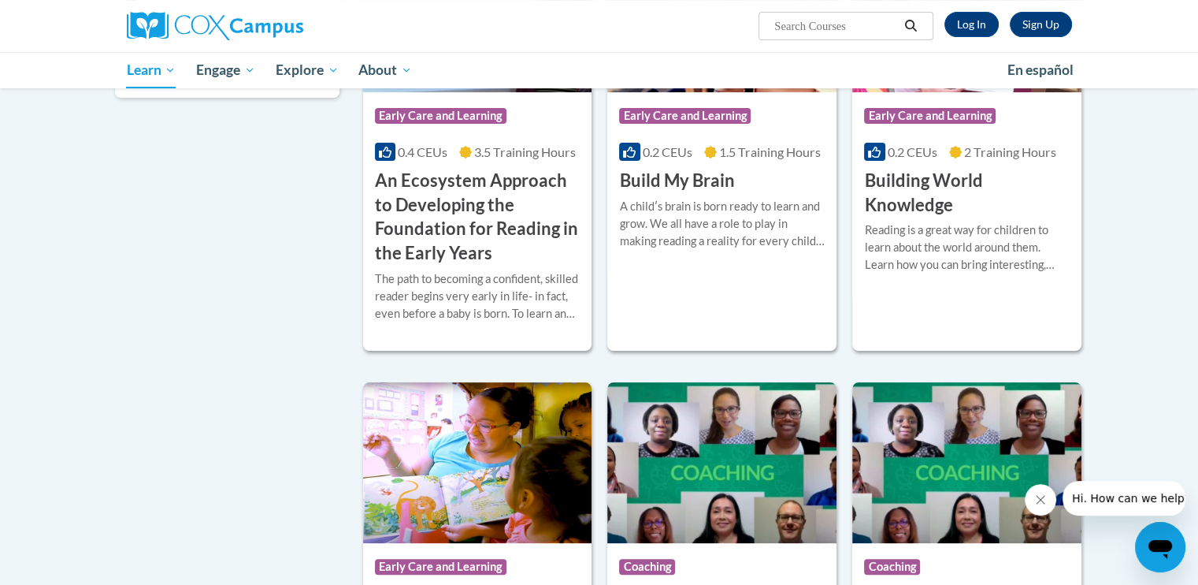
scroll to position [378, 0]
